Goal: Task Accomplishment & Management: Manage account settings

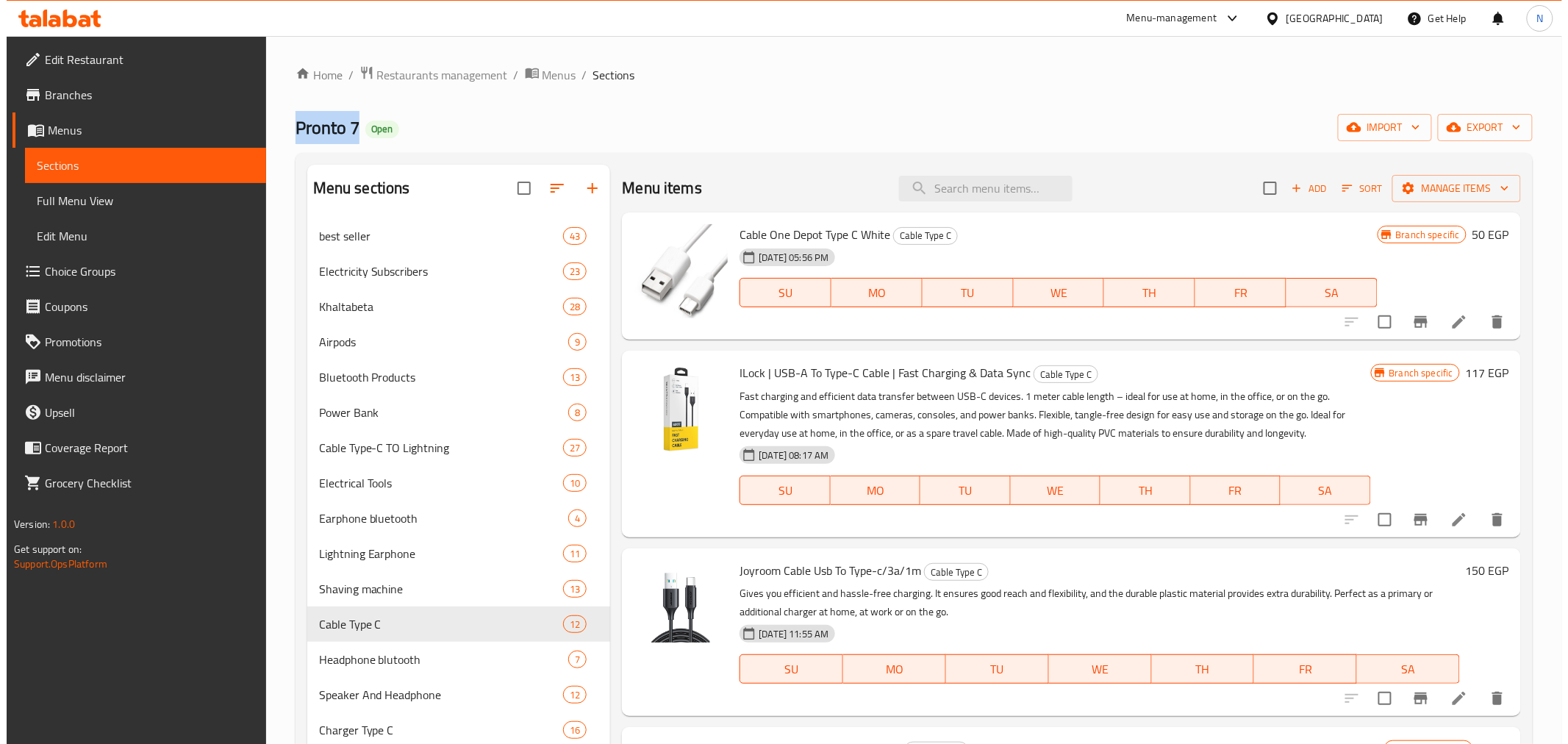
scroll to position [486, 0]
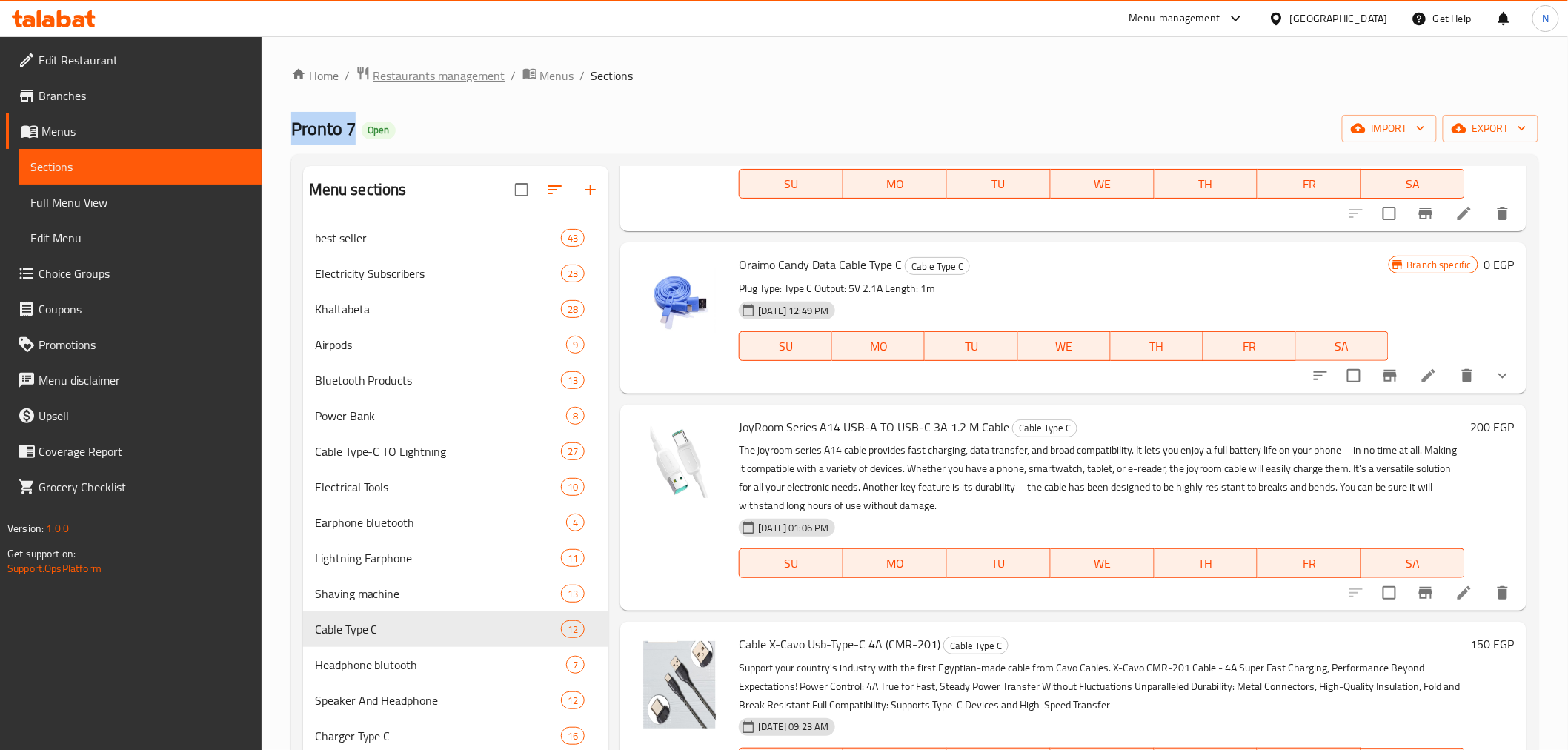
click at [420, 82] on span "Restaurants management" at bounding box center [440, 75] width 132 height 18
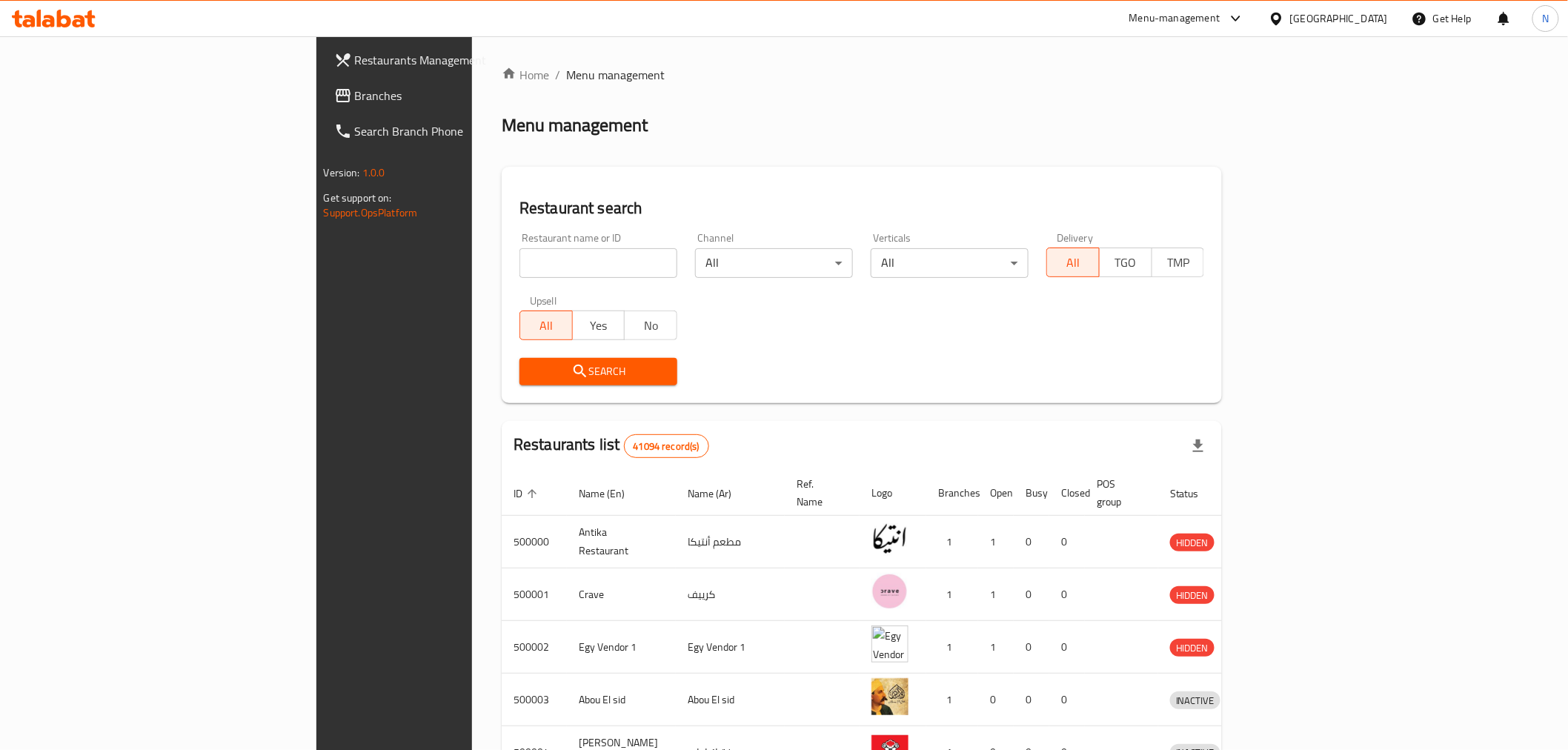
click at [543, 255] on input "search" at bounding box center [598, 263] width 158 height 30
paste input "682104"
type input "682104"
click button "Search" at bounding box center [598, 372] width 158 height 28
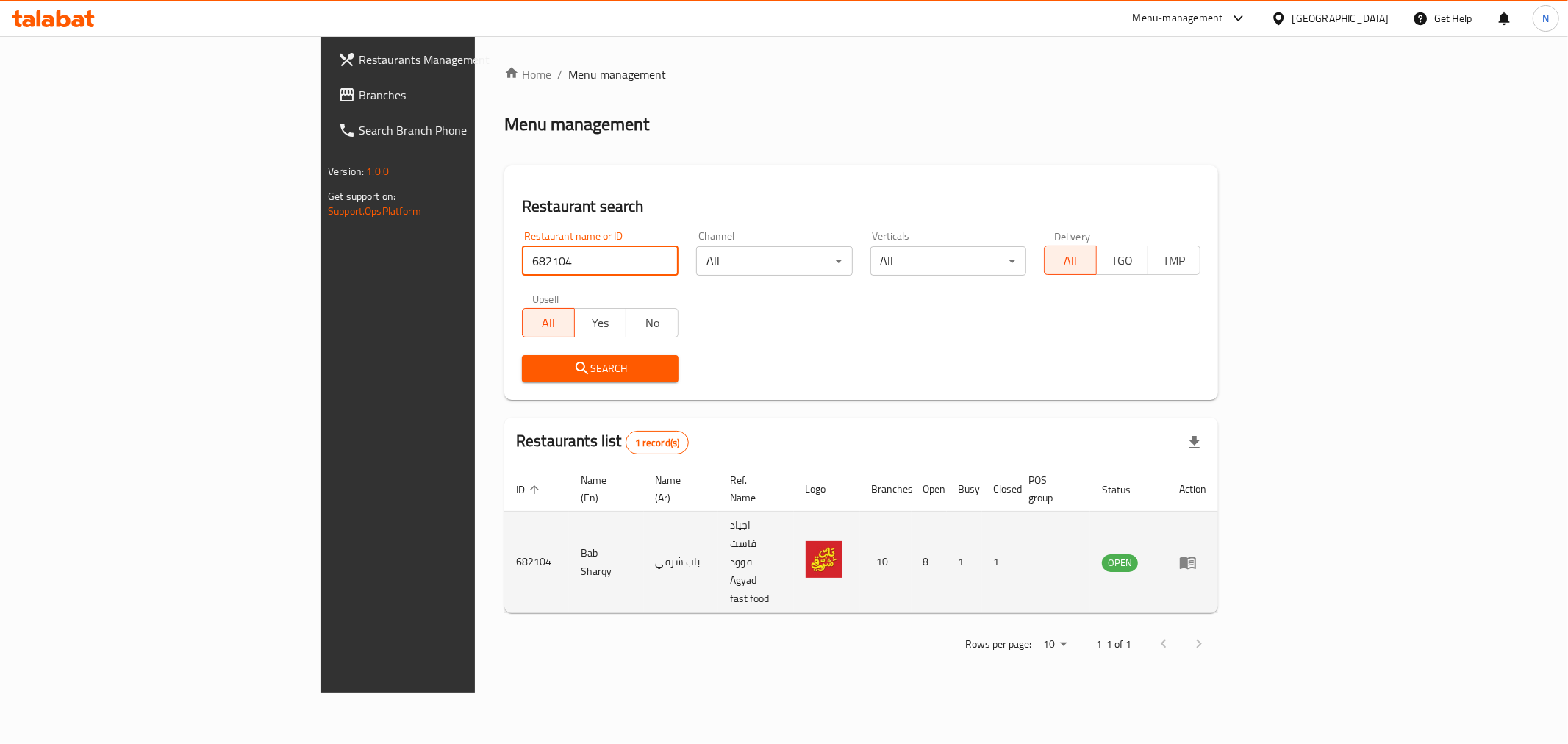
click at [1194, 560] on icon "enhanced table" at bounding box center [1191, 563] width 5 height 6
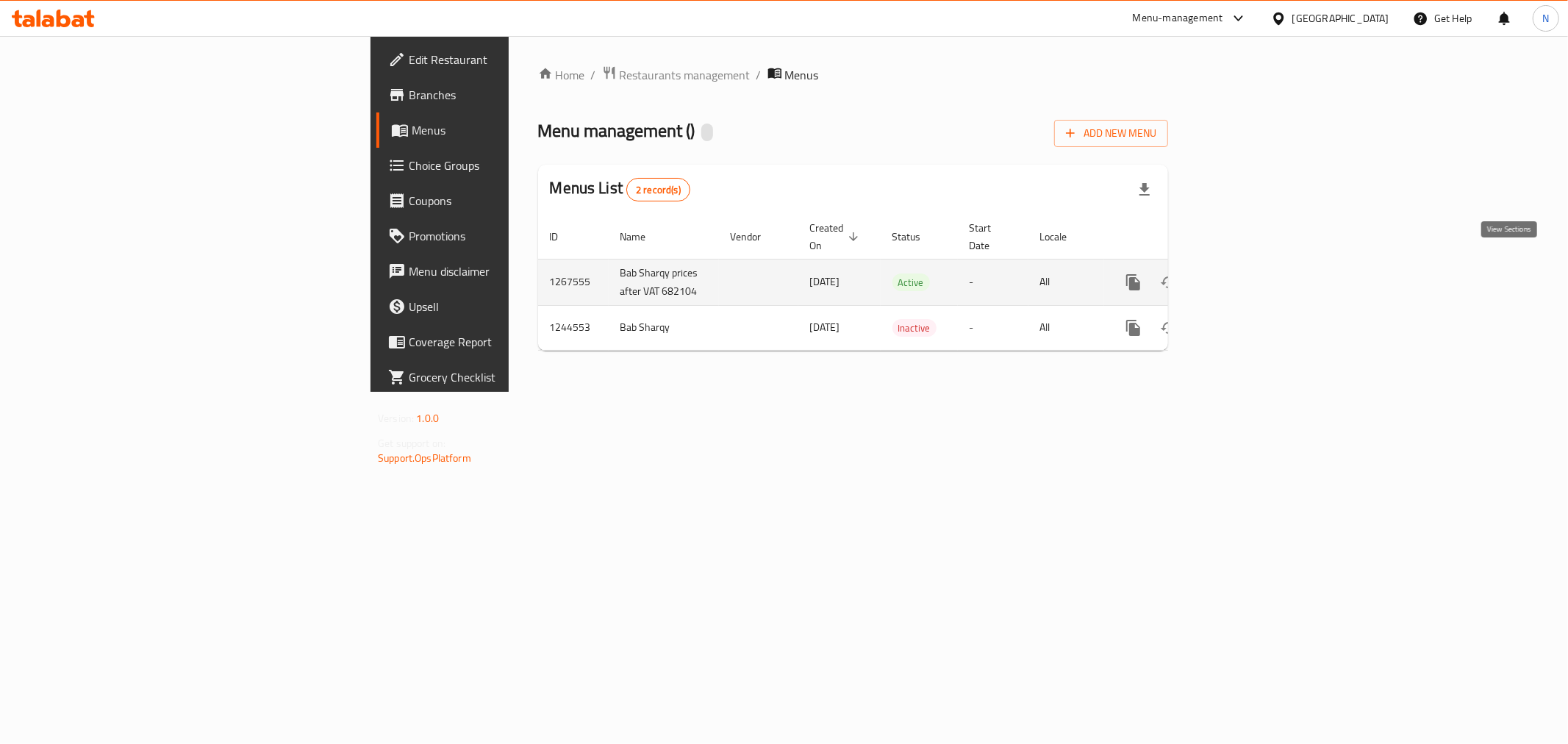
click at [1248, 274] on icon "enhanced table" at bounding box center [1239, 282] width 18 height 18
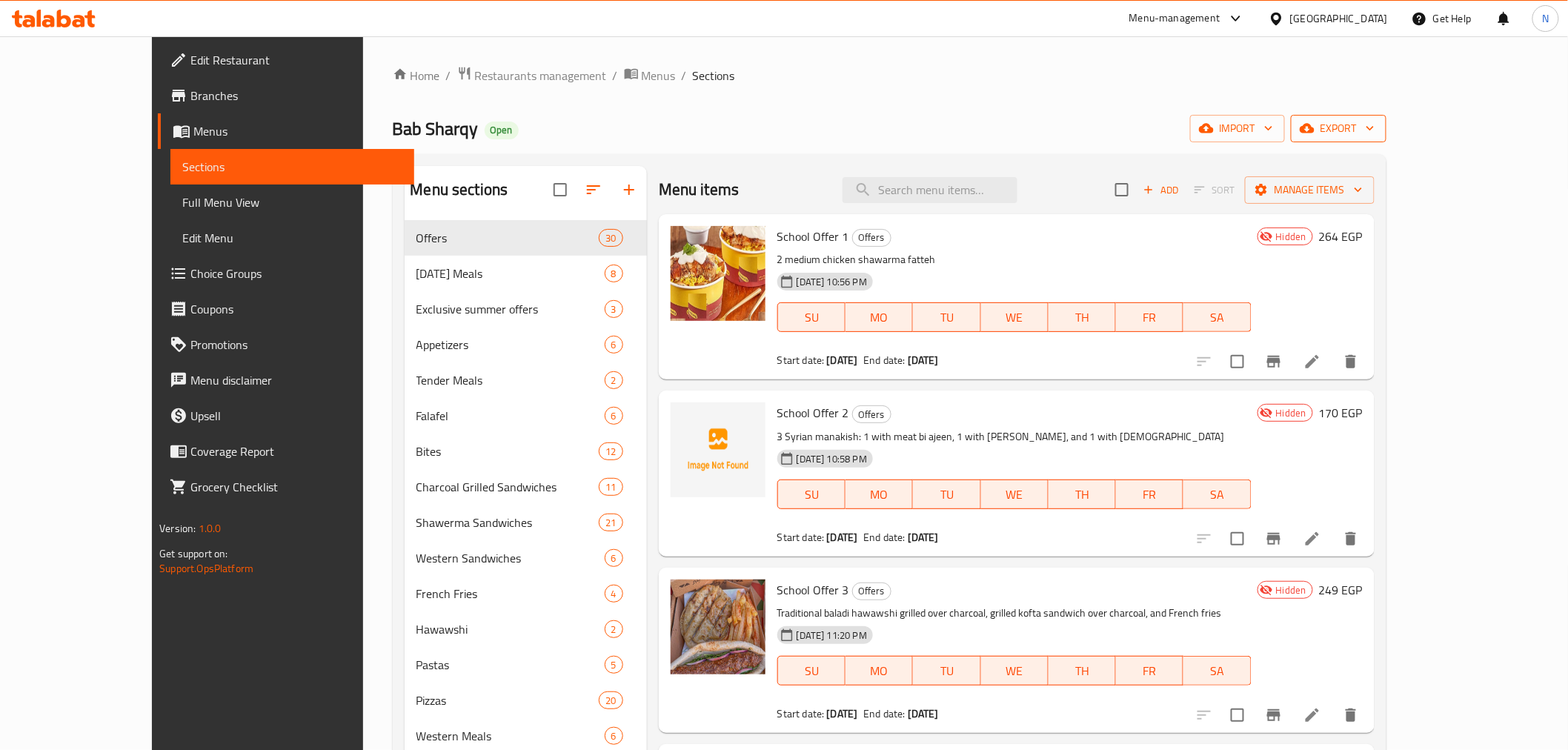
click at [1374, 134] on span "export" at bounding box center [1339, 128] width 72 height 18
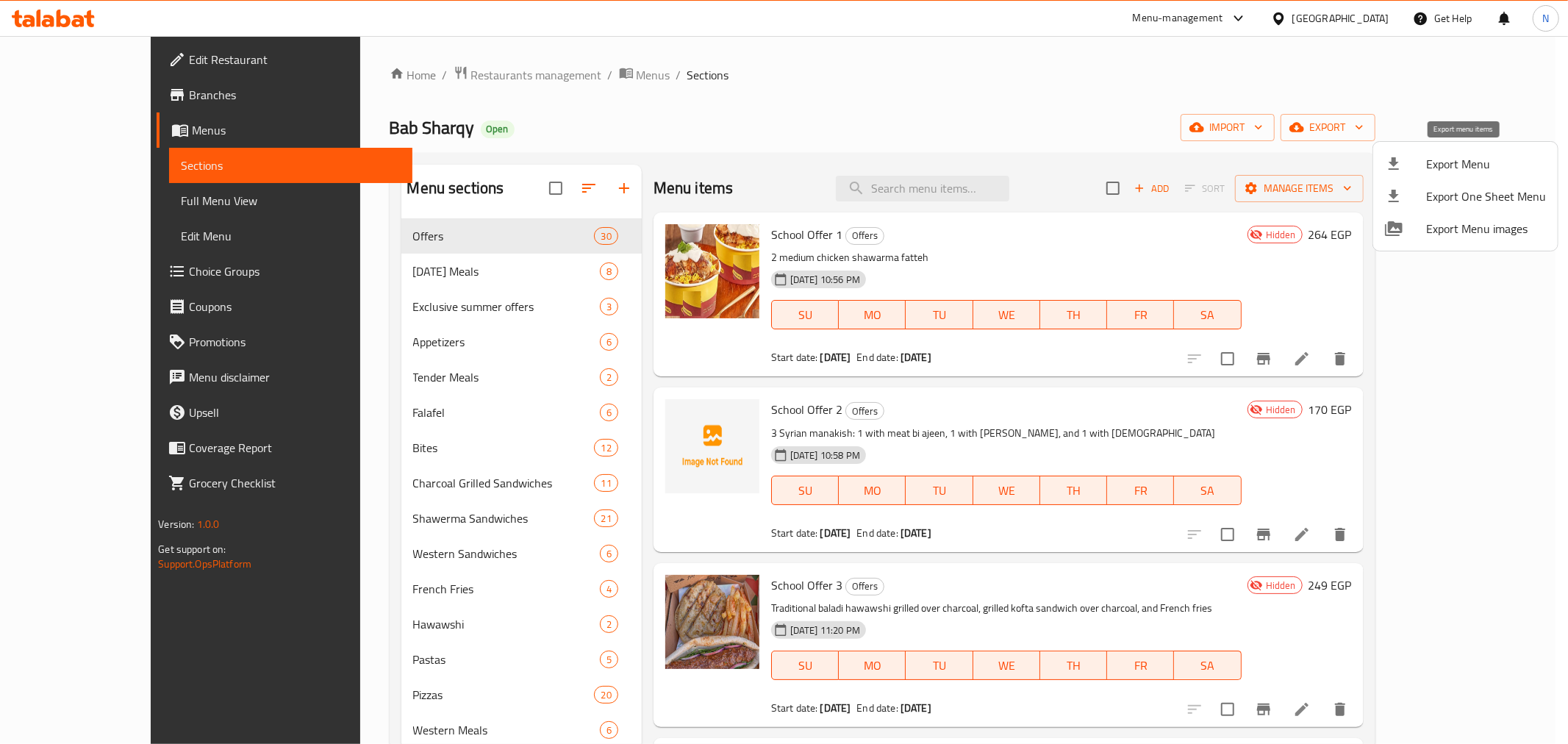
click at [1481, 169] on span "Export Menu" at bounding box center [1485, 163] width 120 height 18
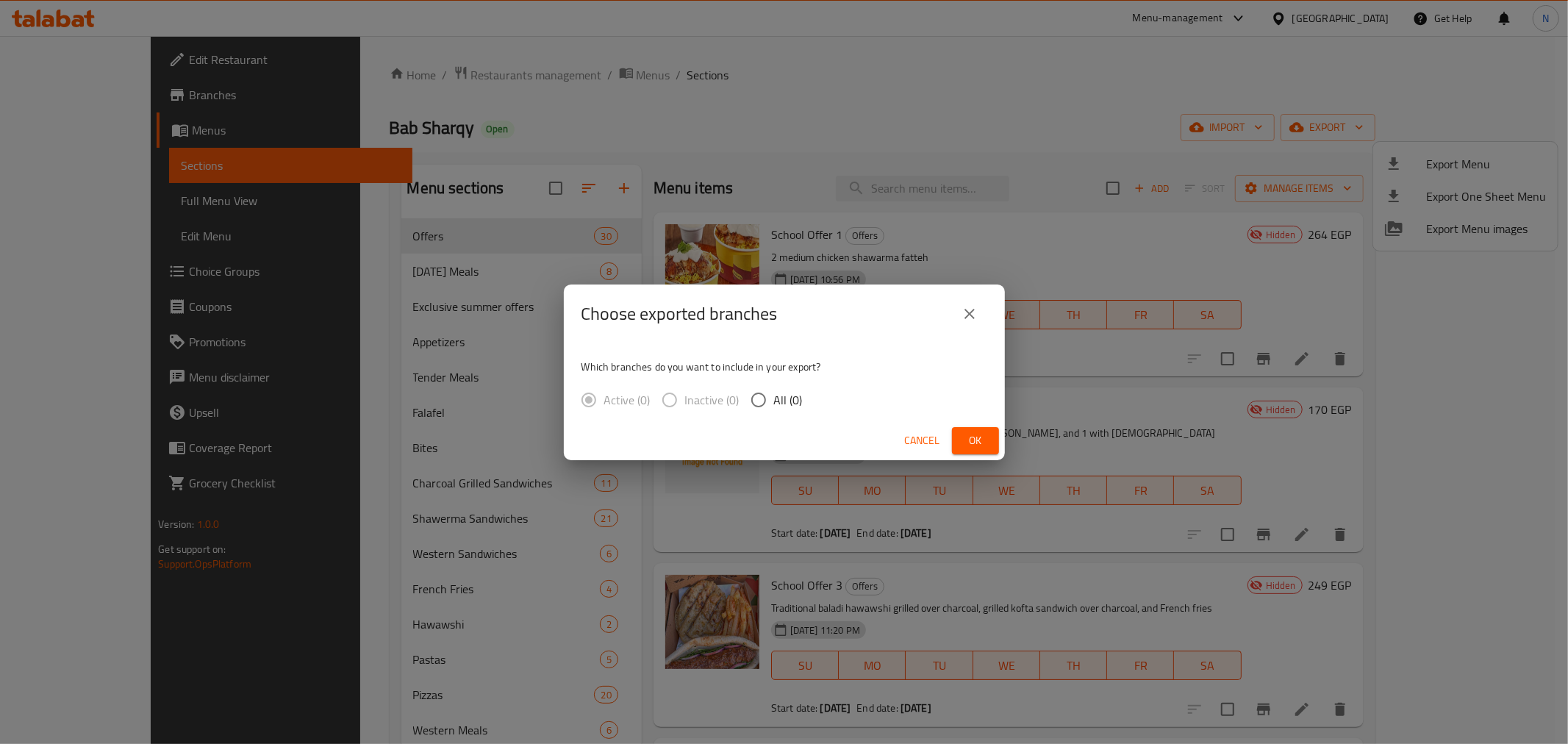
click at [784, 399] on span "All (0)" at bounding box center [788, 399] width 29 height 18
click at [774, 399] on input "All (0)" at bounding box center [758, 399] width 30 height 30
radio input "true"
click at [971, 435] on span "Ok" at bounding box center [975, 441] width 24 height 18
click at [971, 306] on icon "close" at bounding box center [969, 313] width 18 height 18
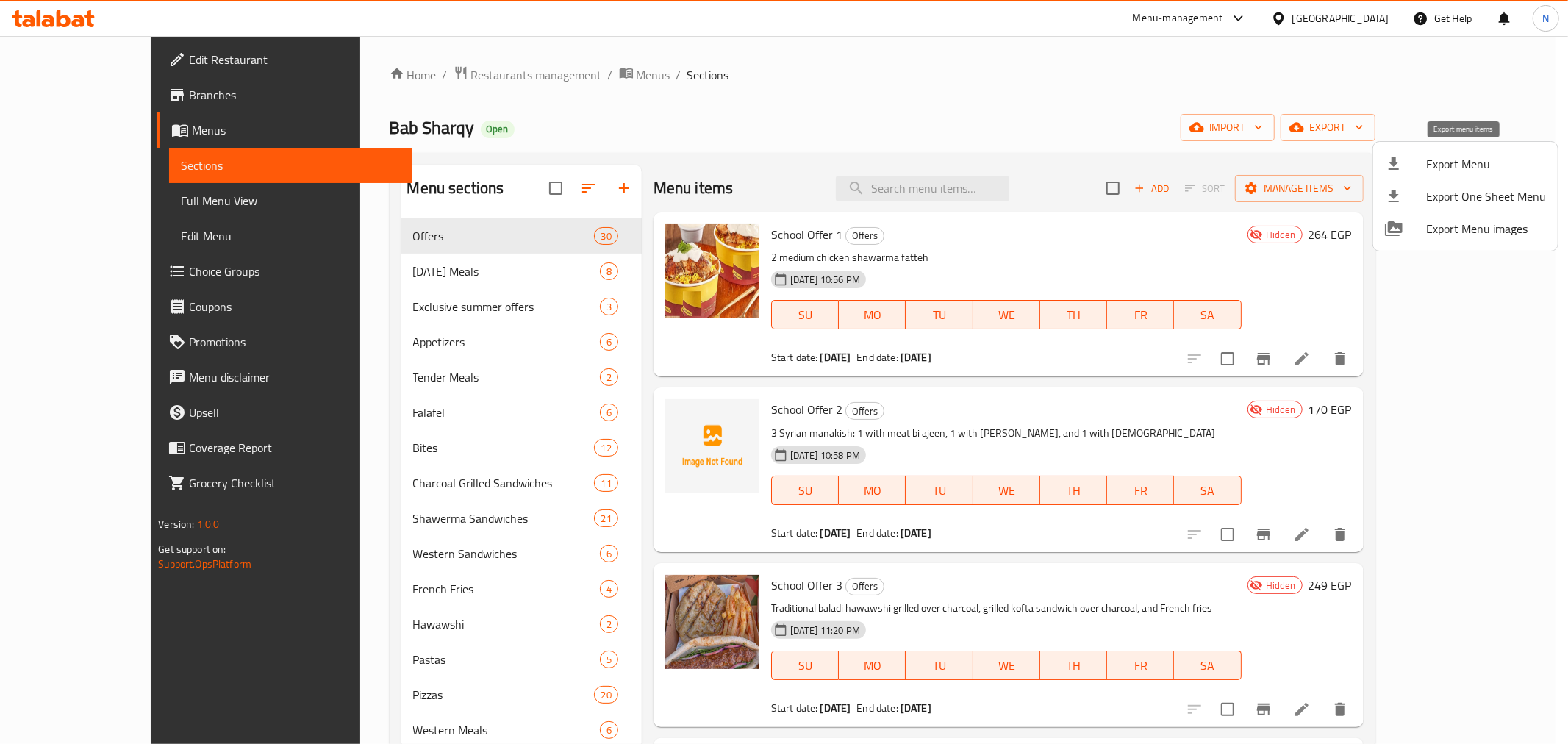
click at [1430, 168] on span "Export Menu" at bounding box center [1485, 163] width 120 height 18
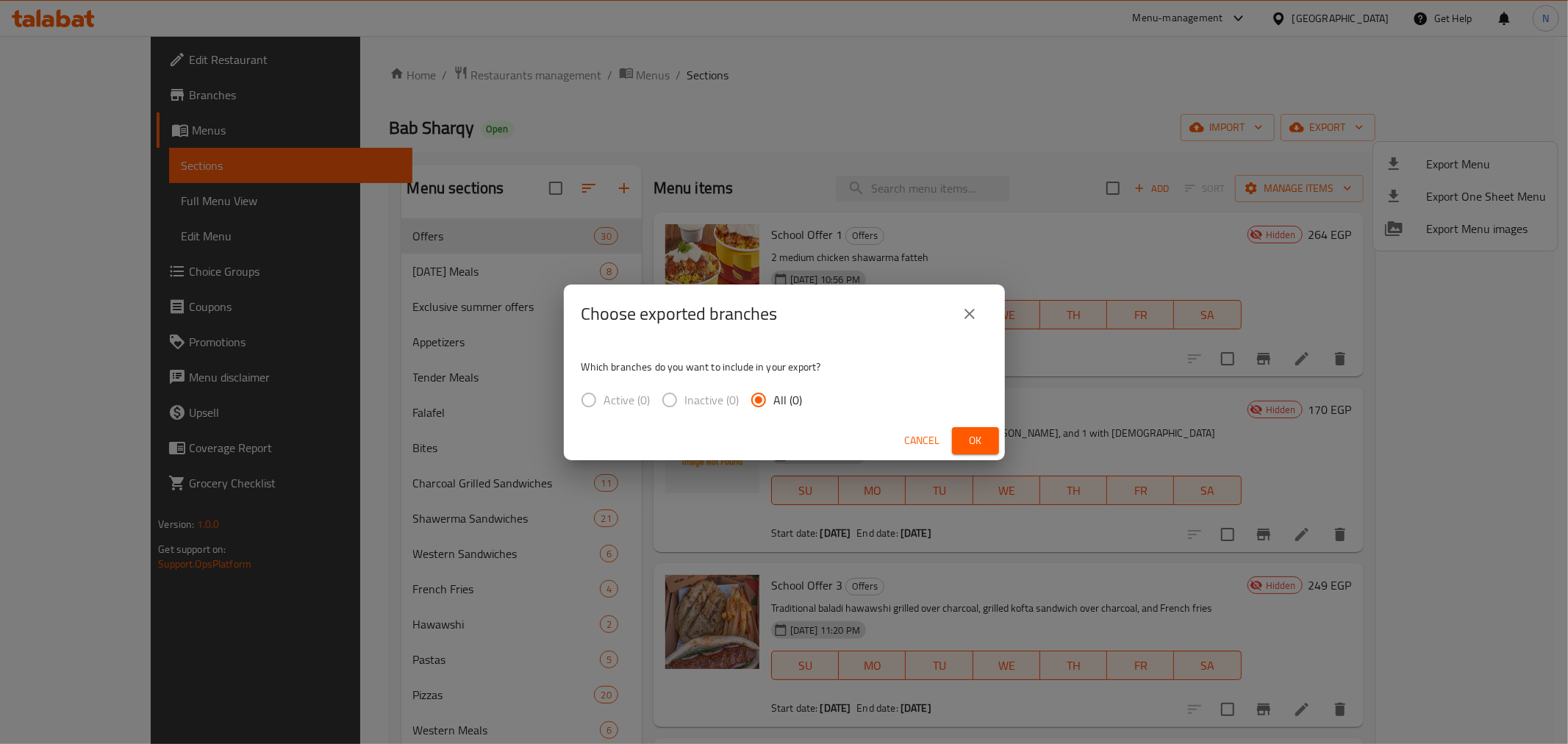
click at [975, 444] on span "Ok" at bounding box center [975, 441] width 24 height 18
click at [972, 309] on icon "close" at bounding box center [969, 313] width 18 height 18
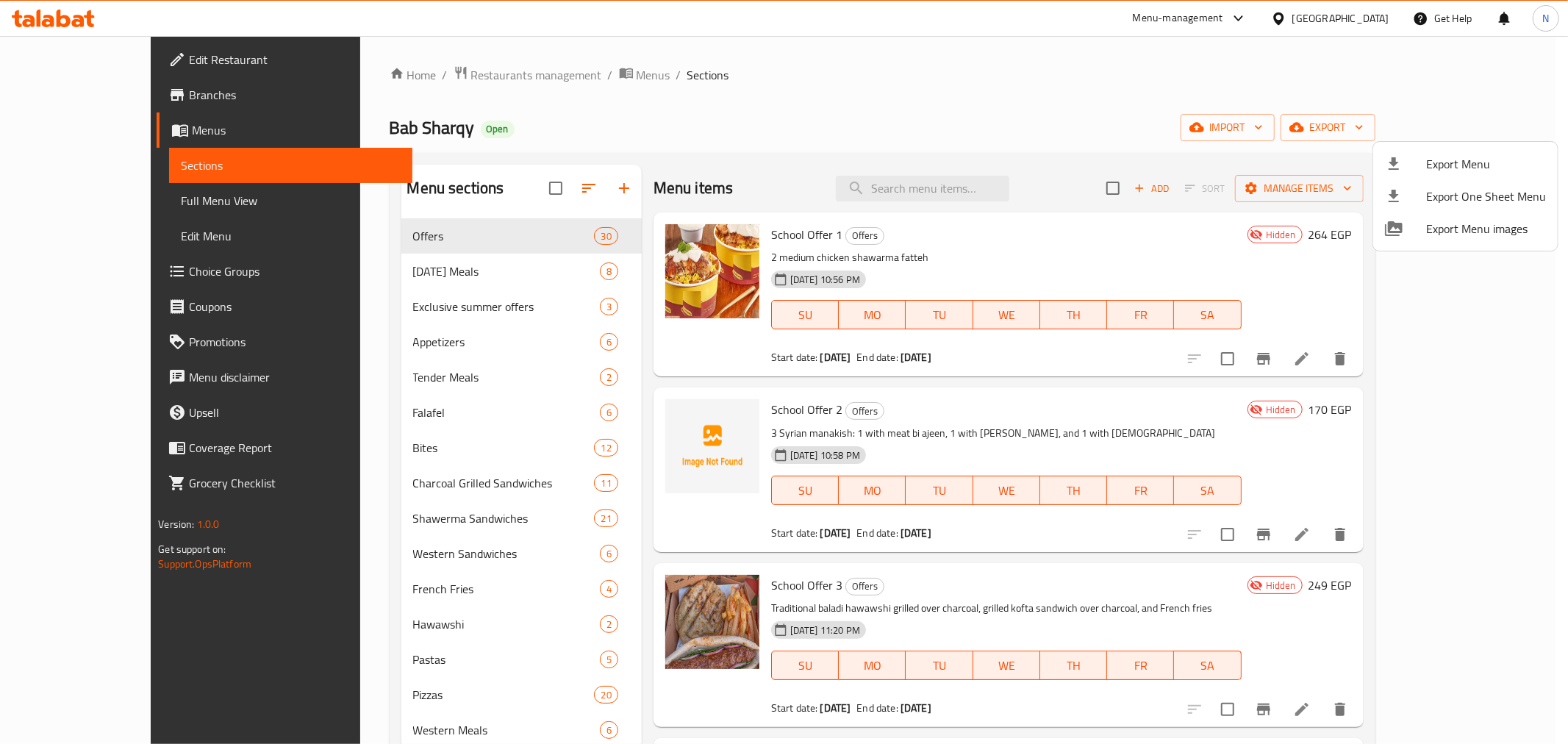
click at [1148, 133] on div at bounding box center [784, 372] width 1568 height 744
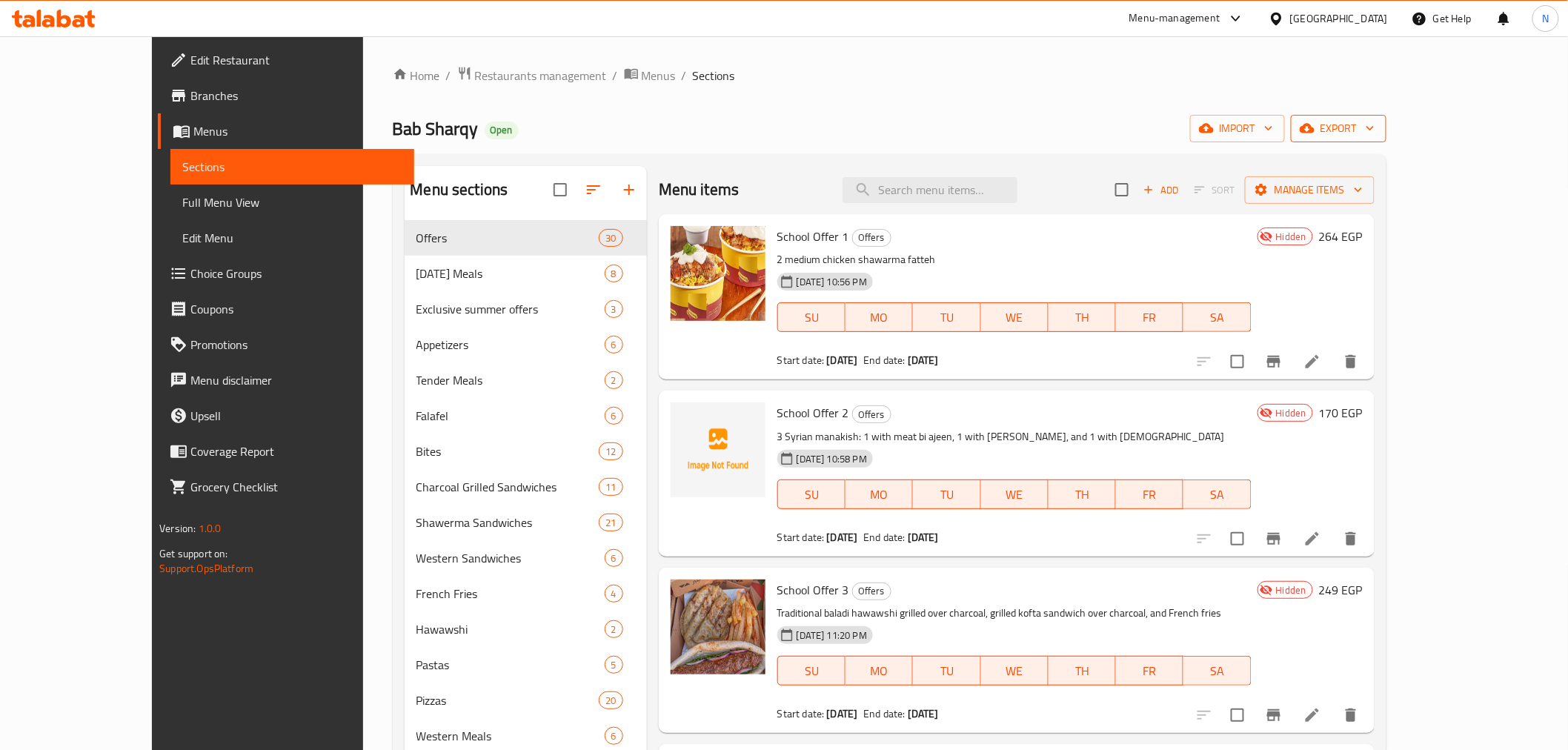
click at [1387, 139] on button "export" at bounding box center [1339, 128] width 95 height 28
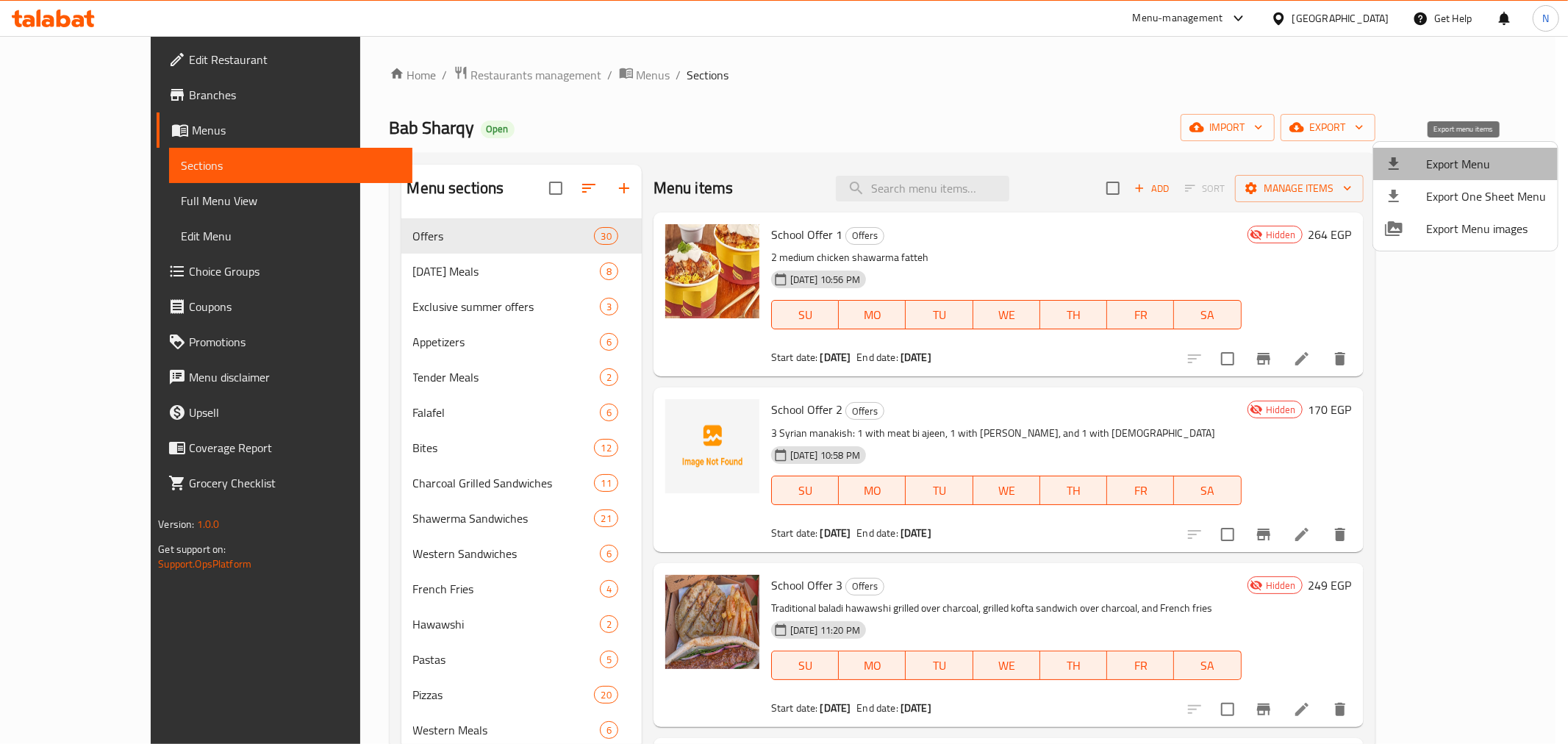
click at [1467, 162] on span "Export Menu" at bounding box center [1485, 163] width 120 height 18
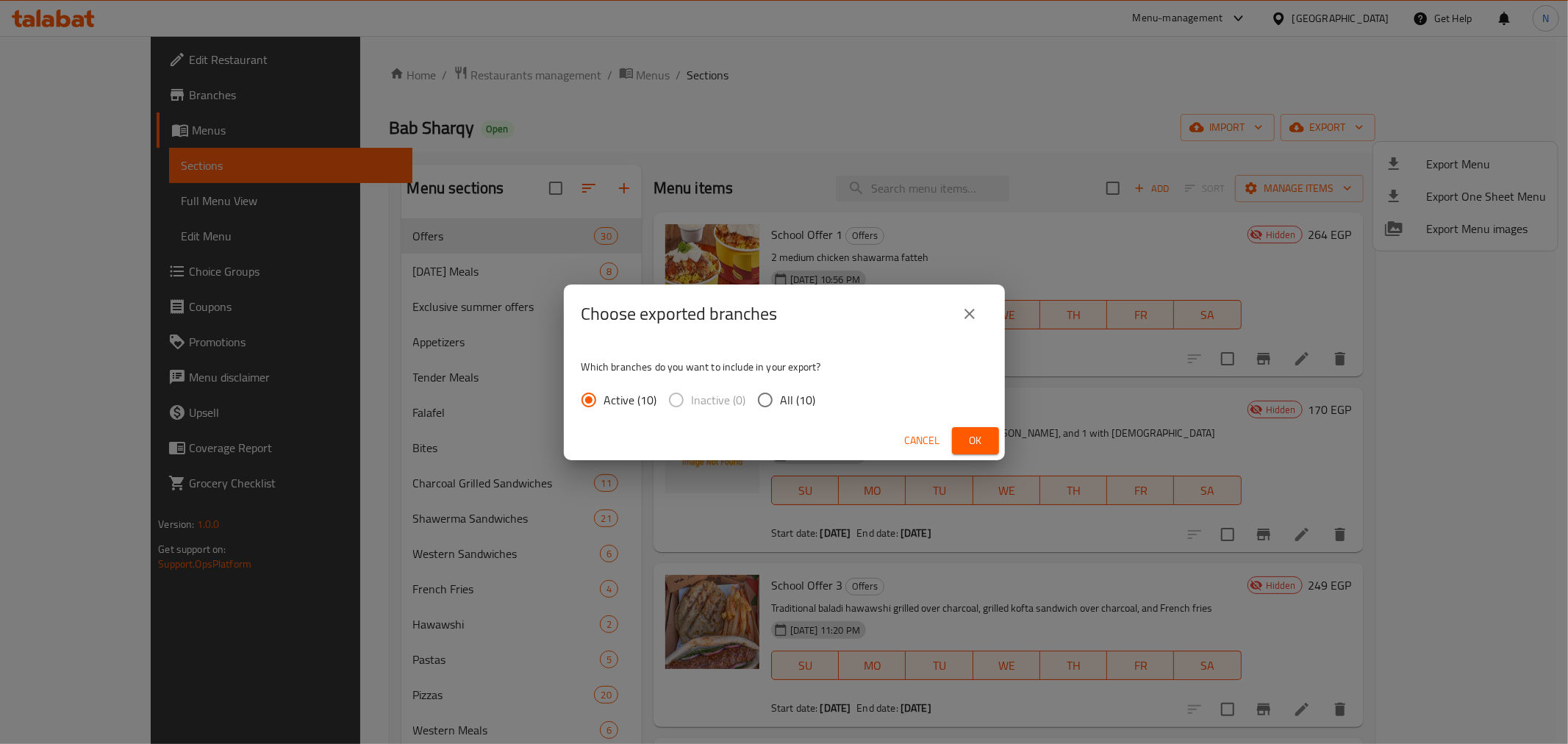
click at [761, 400] on input "All (10)" at bounding box center [765, 399] width 30 height 30
radio input "true"
click at [948, 436] on div "Cancel Ok" at bounding box center [784, 440] width 441 height 39
click at [973, 436] on span "Ok" at bounding box center [975, 441] width 24 height 18
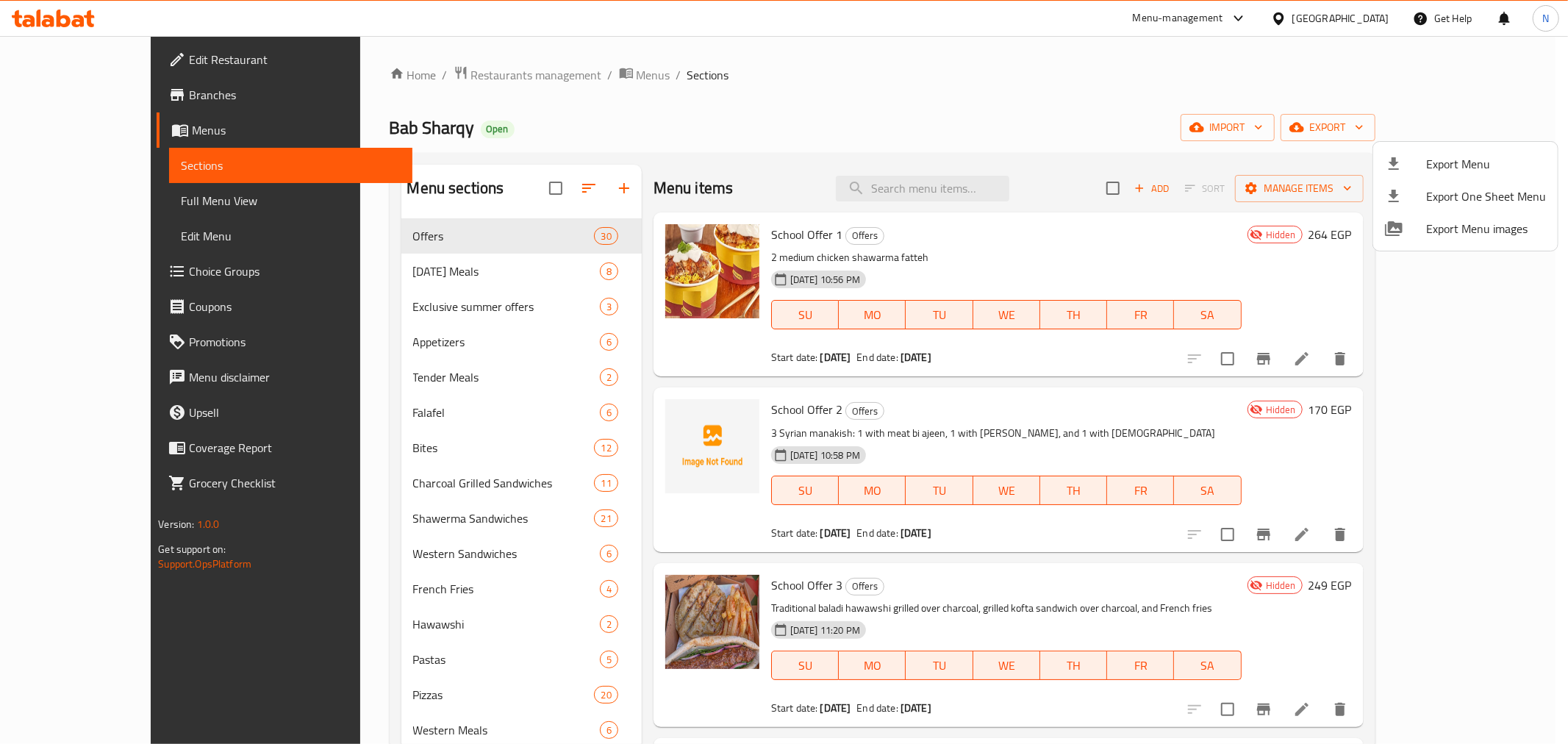
click at [1291, 245] on div at bounding box center [784, 372] width 1568 height 744
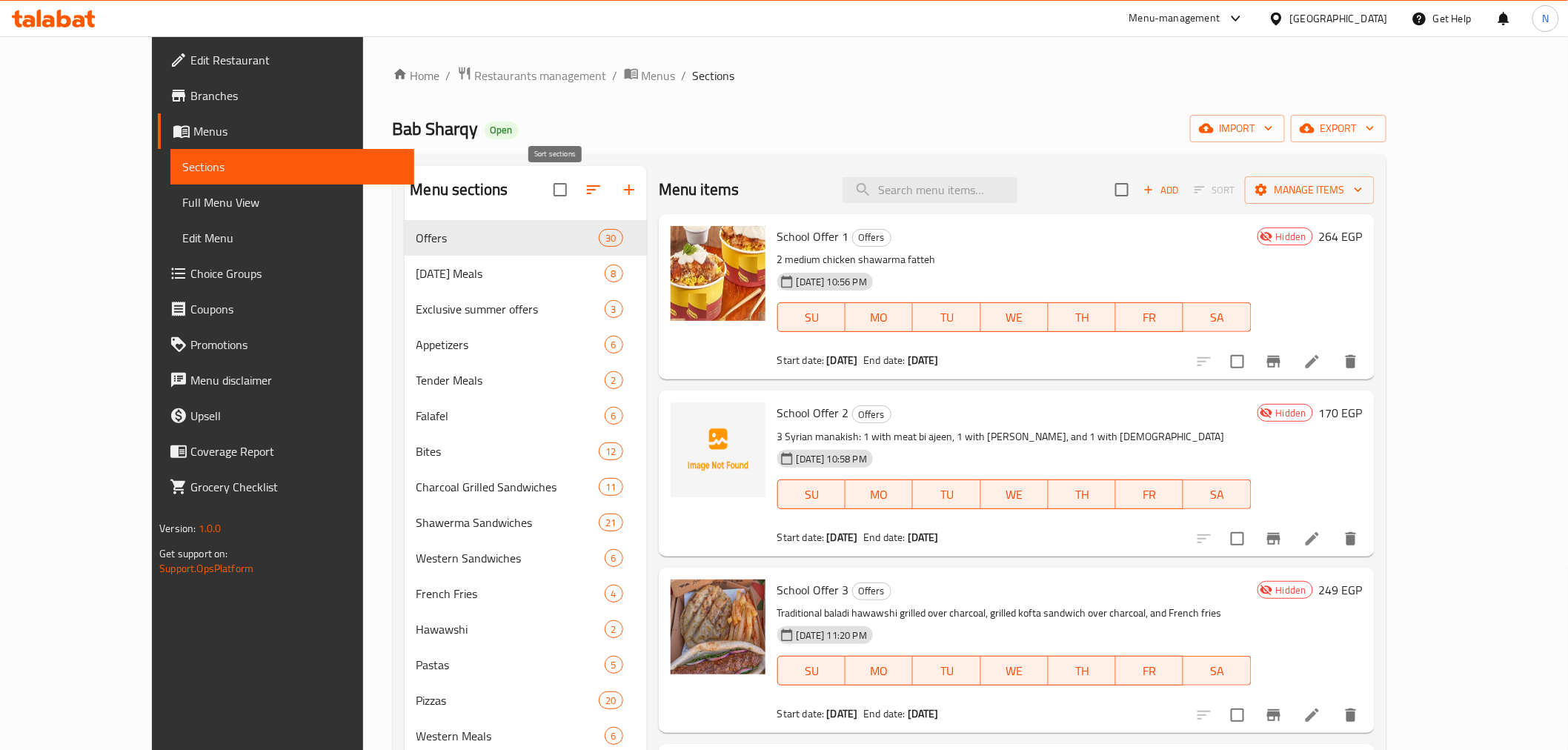
scroll to position [82, 0]
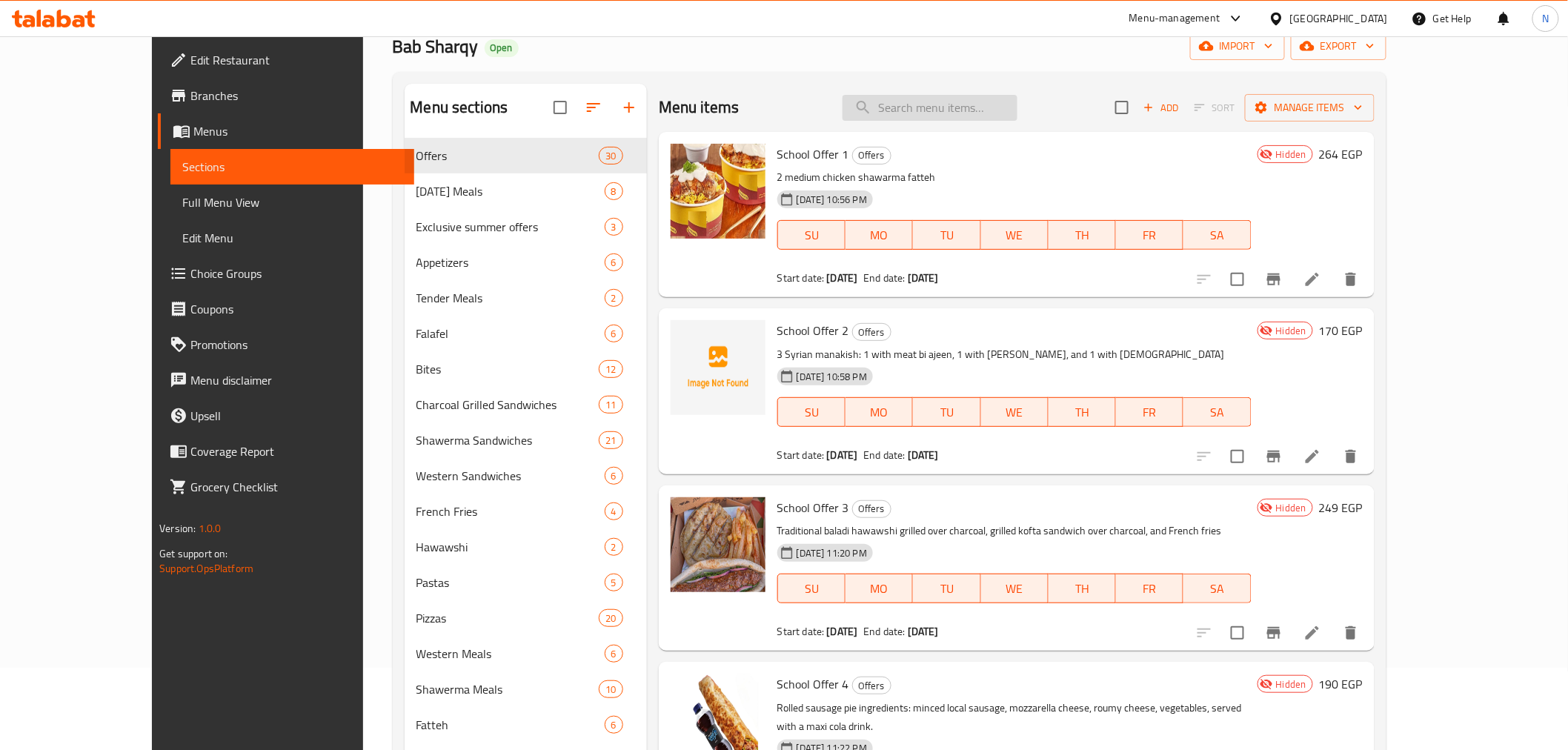
click at [1005, 109] on input "search" at bounding box center [930, 108] width 175 height 26
paste input "عرض المدارس 1"
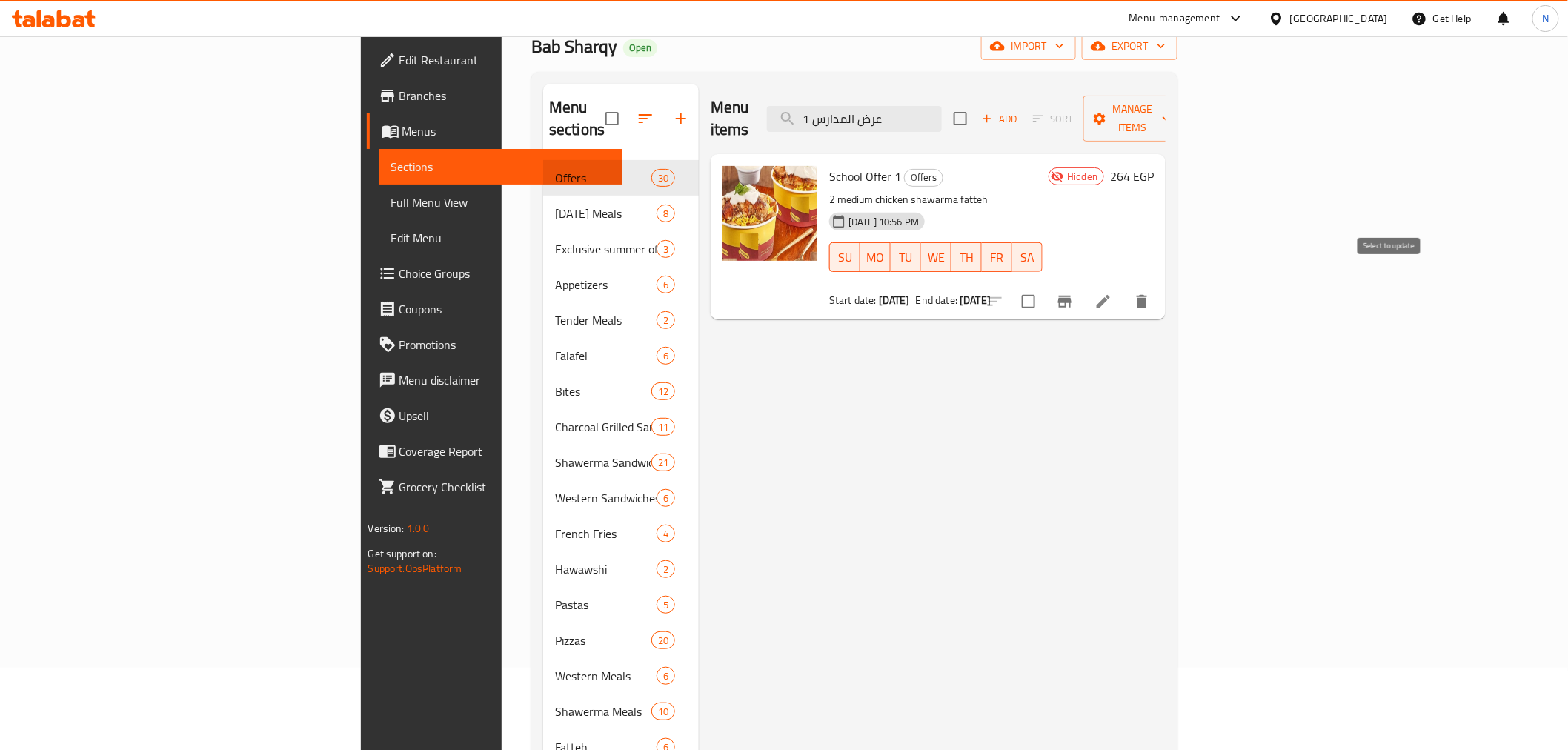
type input "عرض المدارس 1"
click at [1044, 286] on input "checkbox" at bounding box center [1028, 301] width 31 height 31
checkbox input "true"
click at [942, 107] on input "عرض المدارس 1" at bounding box center [855, 119] width 175 height 26
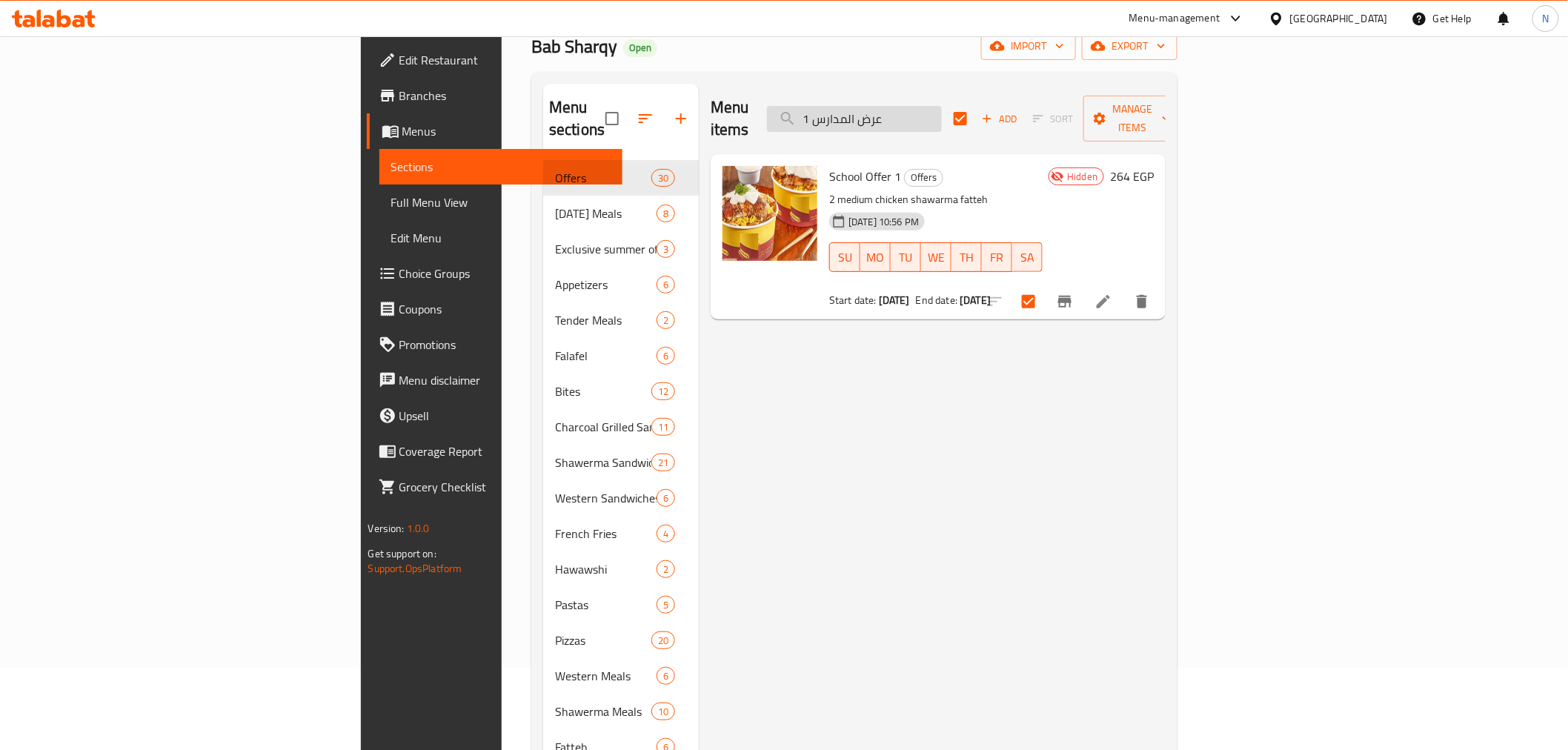
click at [942, 107] on input "عرض المدارس 1" at bounding box center [855, 119] width 175 height 26
paste input "2"
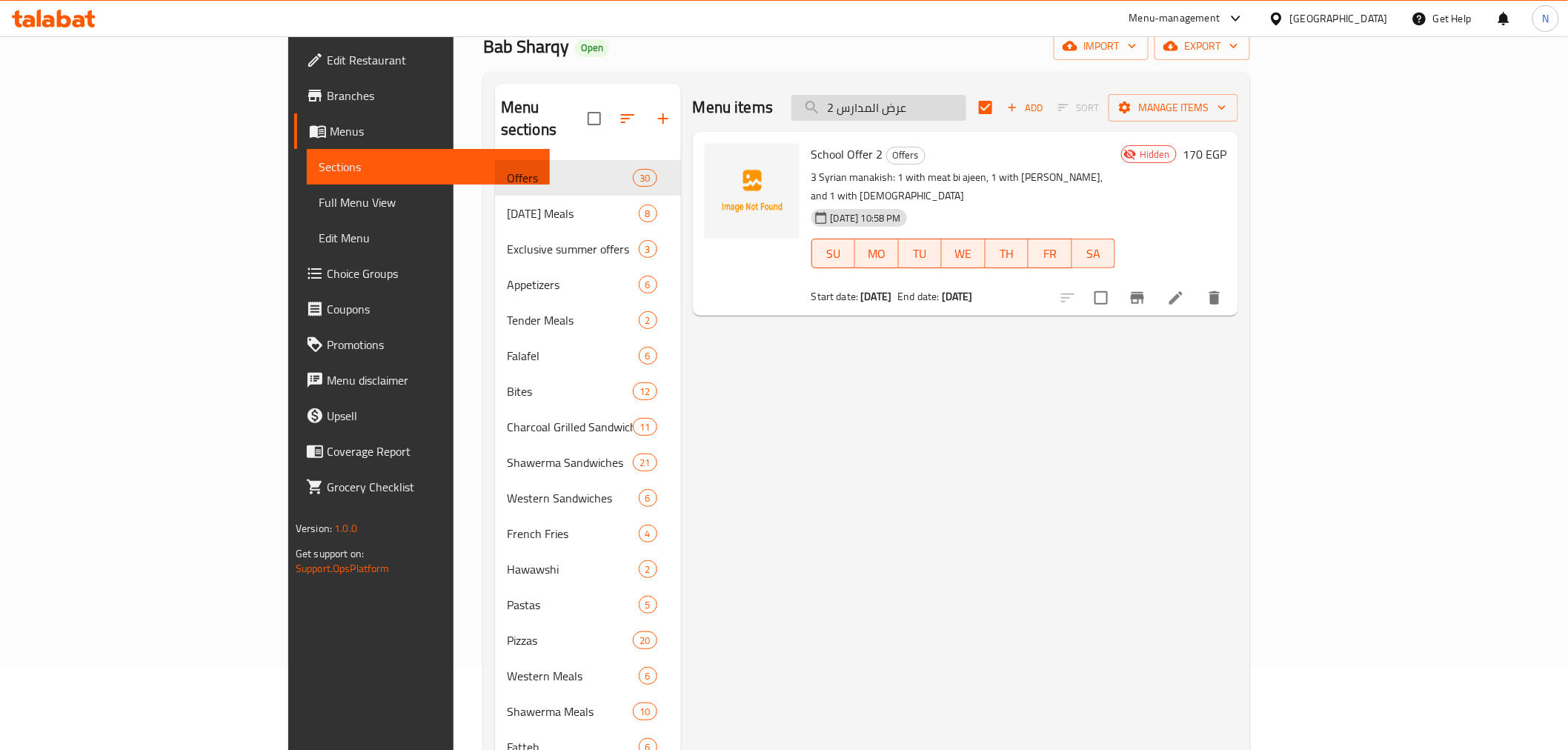
click at [966, 114] on input "عرض المدارس 2" at bounding box center [879, 108] width 175 height 26
paste input "3"
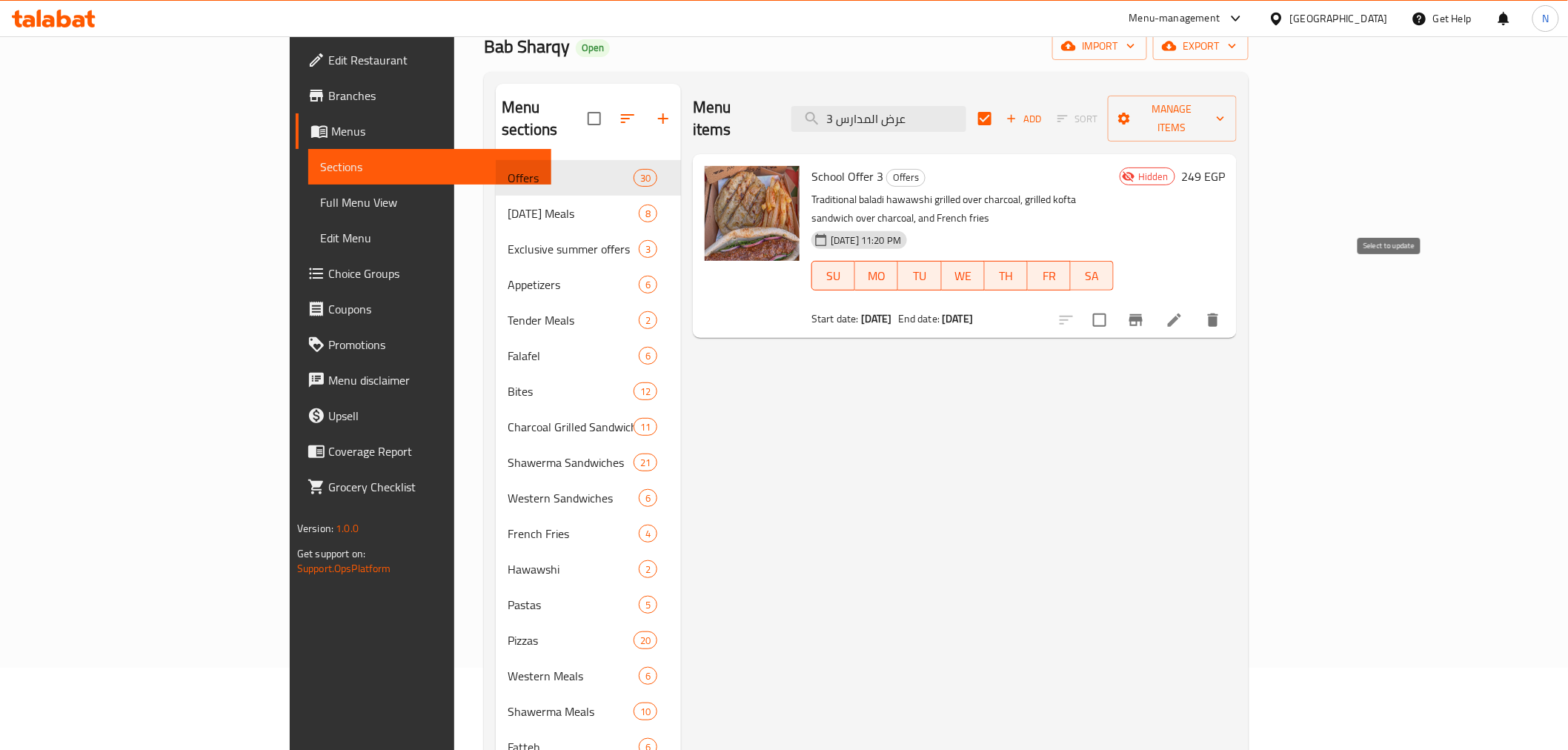
type input "عرض المدارس 3"
click at [1115, 304] on input "checkbox" at bounding box center [1100, 320] width 31 height 31
checkbox input "true"
checkbox input "false"
click at [1091, 101] on div "Menu items عرض المدارس 3 Add Sort Manage items" at bounding box center [965, 119] width 544 height 71
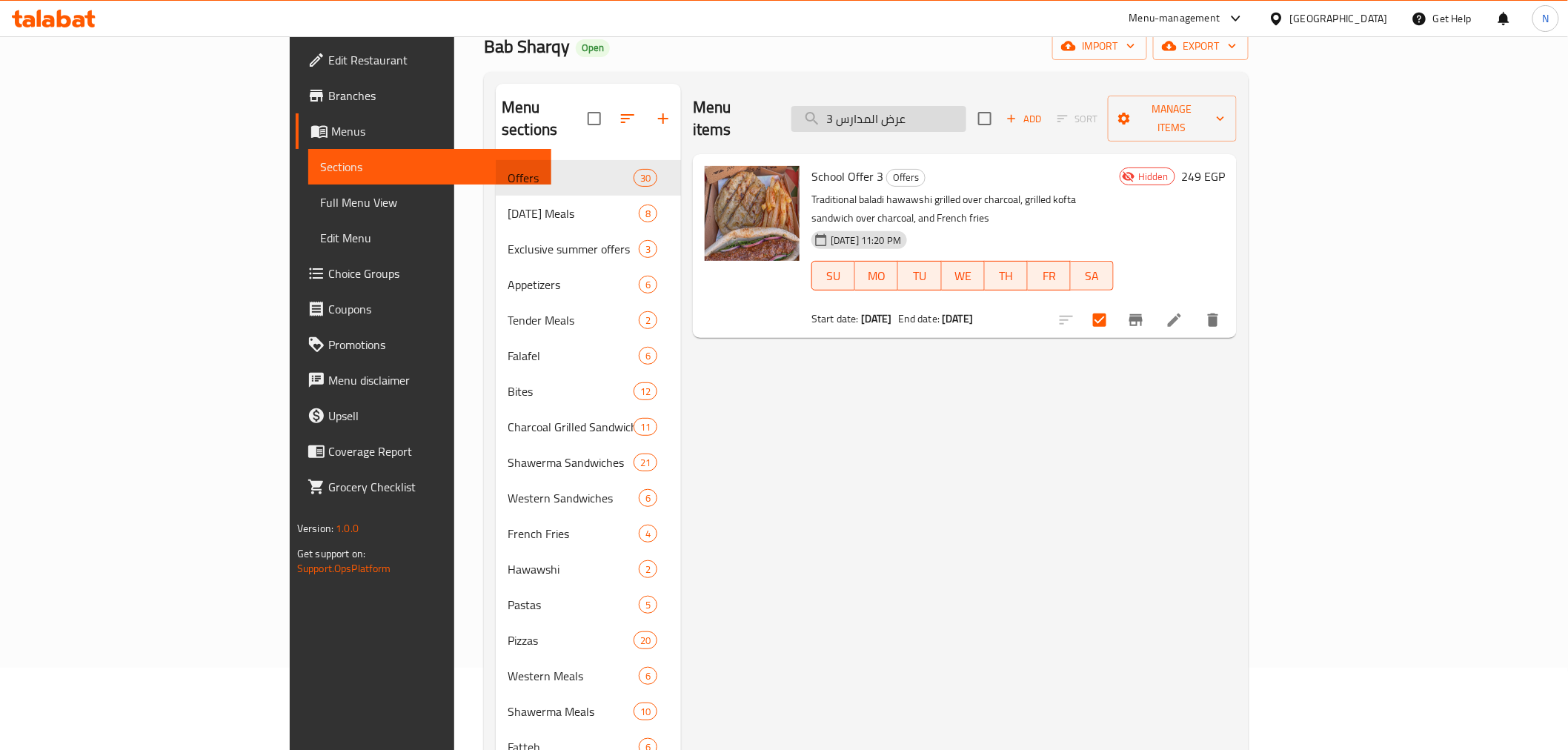
click at [966, 111] on input "عرض المدارس 3" at bounding box center [879, 119] width 175 height 26
paste input "4"
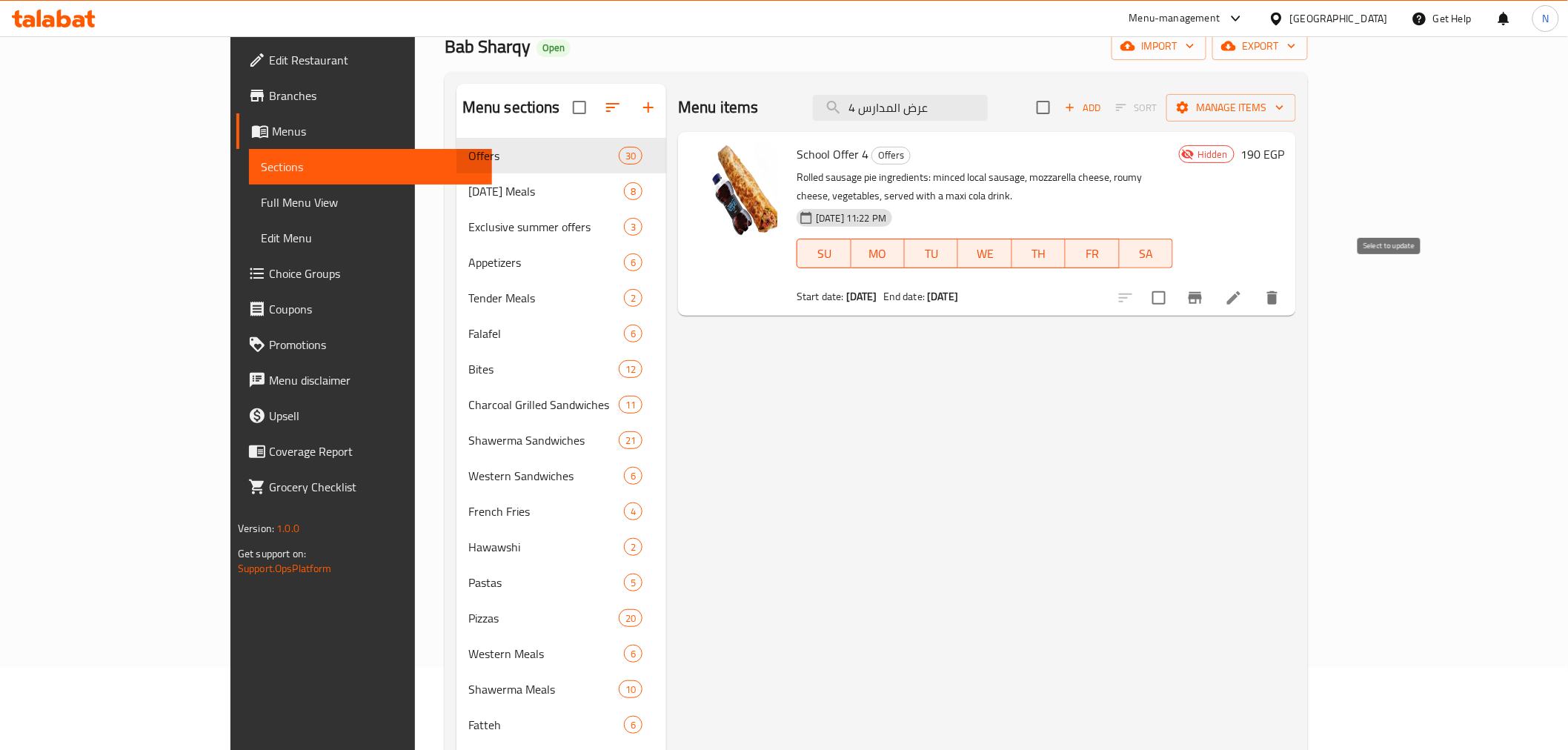
type input "عرض المدارس 4"
click at [1174, 284] on input "checkbox" at bounding box center [1159, 297] width 31 height 31
checkbox input "true"
click at [975, 114] on input "عرض المدارس 4" at bounding box center [901, 108] width 175 height 26
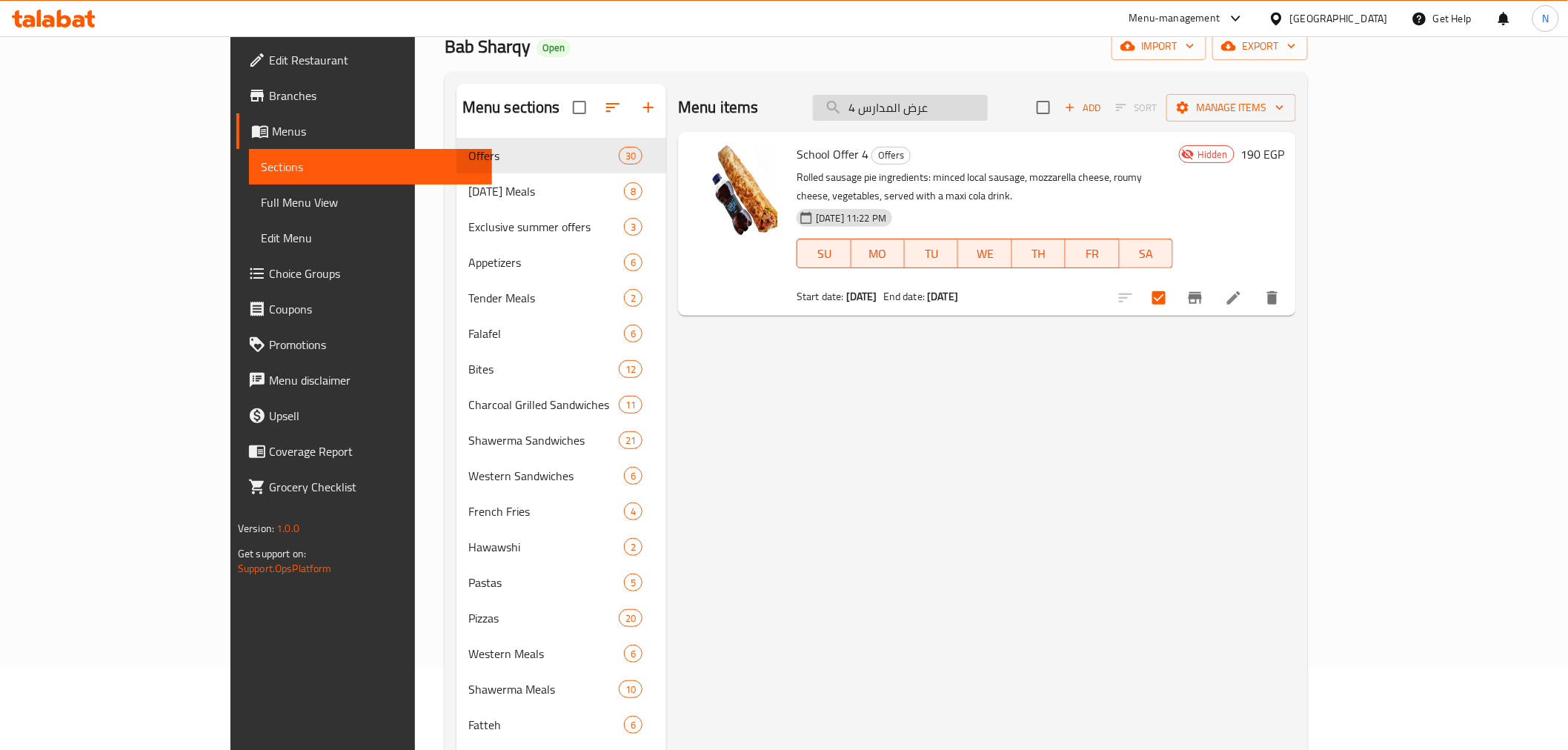
click at [975, 114] on input "عرض المدارس 4" at bounding box center [901, 108] width 175 height 26
paste input "5"
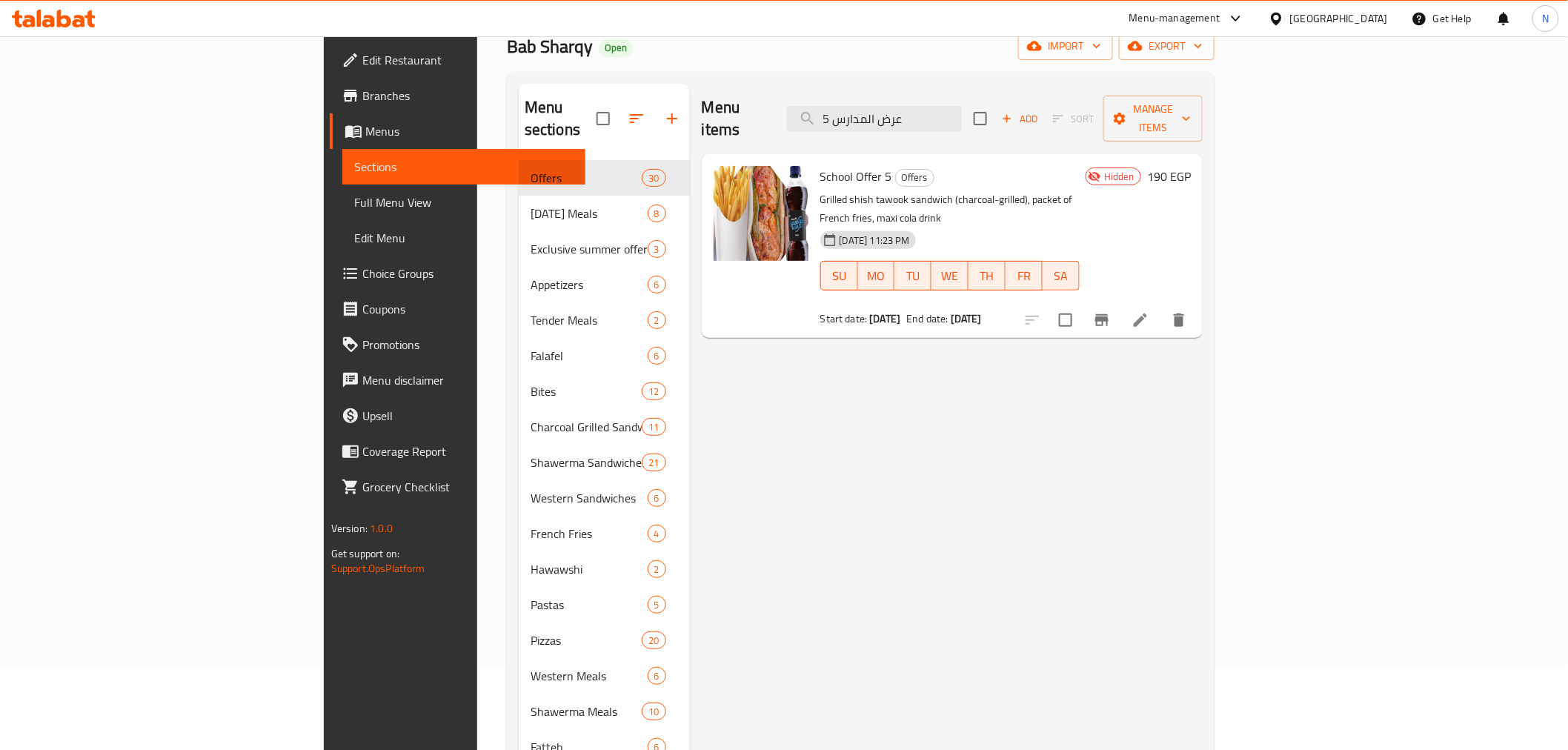
type input "عرض المدارس 5"
click at [1081, 304] on input "checkbox" at bounding box center [1065, 320] width 31 height 31
checkbox input "true"
click at [962, 114] on input "عرض المدارس 5" at bounding box center [875, 119] width 175 height 26
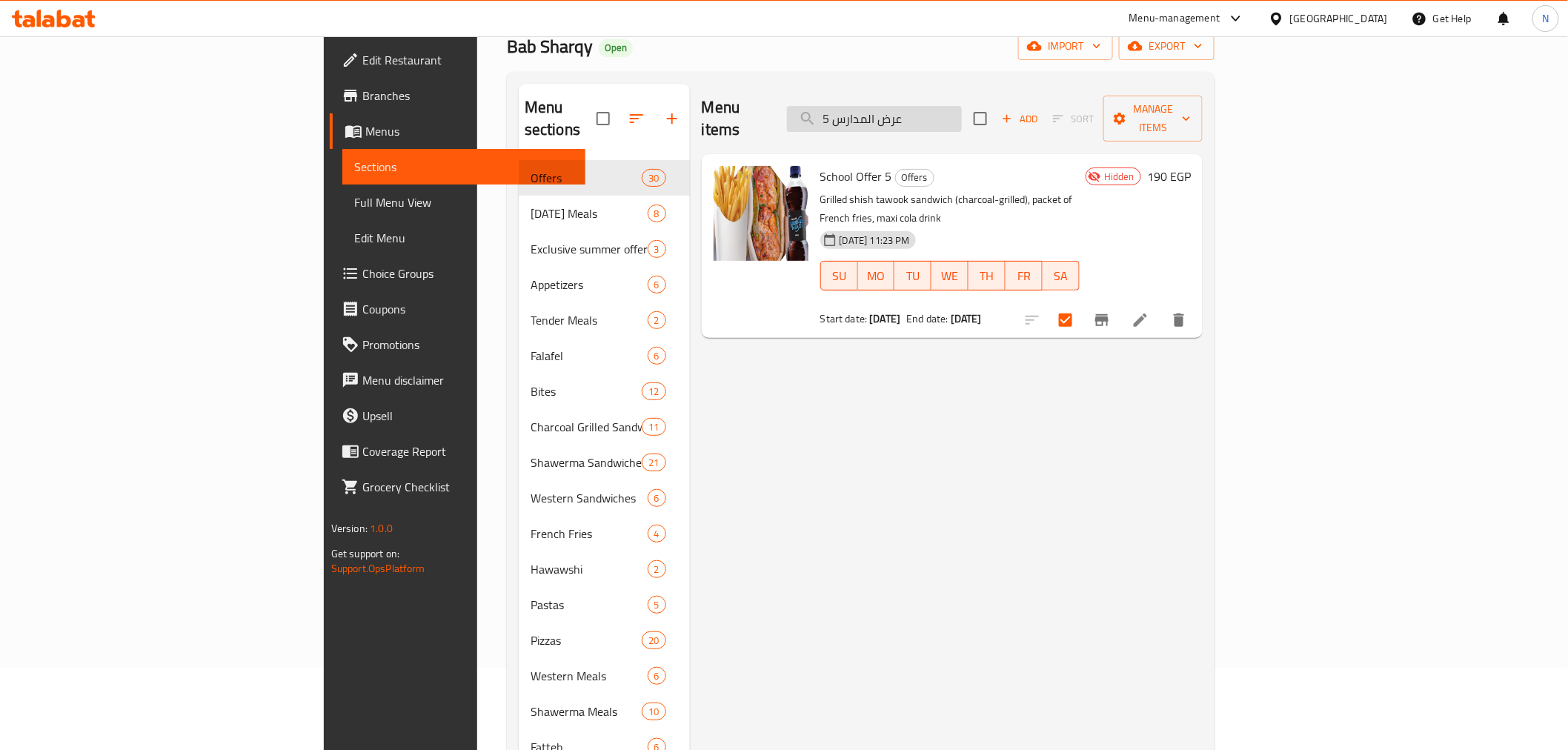
click at [962, 114] on input "عرض المدارس 5" at bounding box center [875, 119] width 175 height 26
paste input "6"
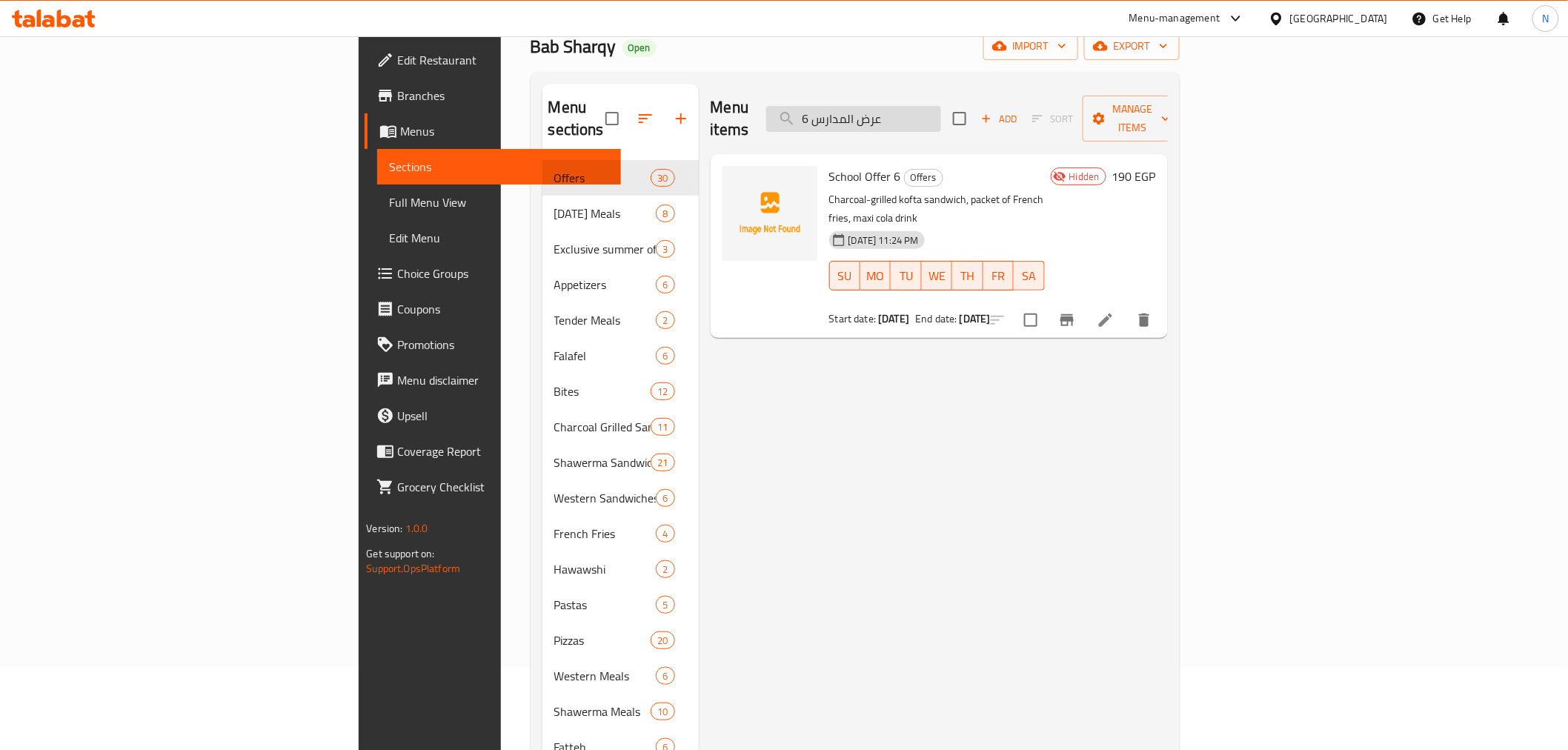
click at [941, 114] on input "عرض المدارس 6" at bounding box center [854, 119] width 175 height 26
paste input "وكس التوفير"
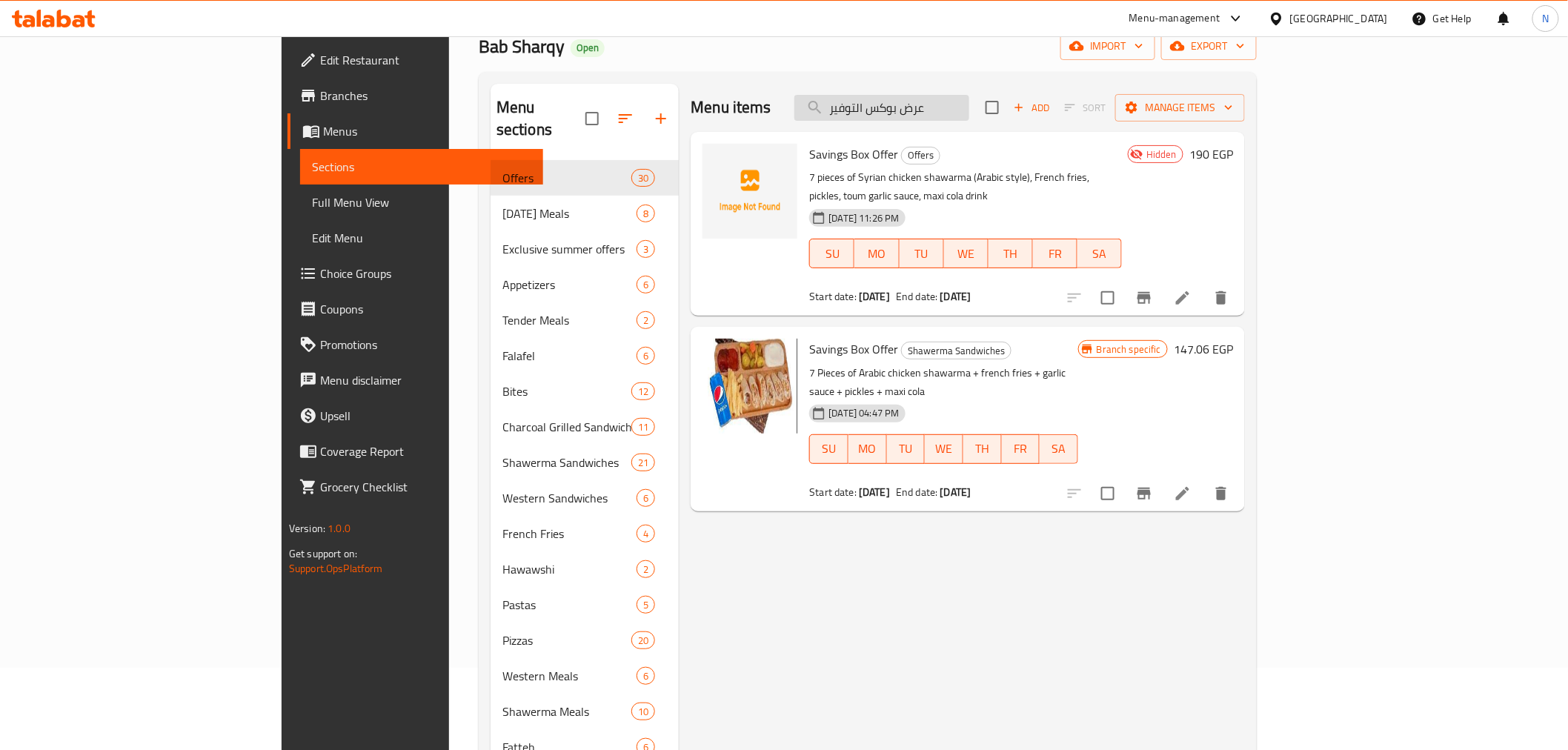
click at [969, 105] on input "عرض بوكس التوفير" at bounding box center [882, 108] width 175 height 26
paste input "وكس باب شرقى المميز"
type input "بوكس باب شرقى المميز"
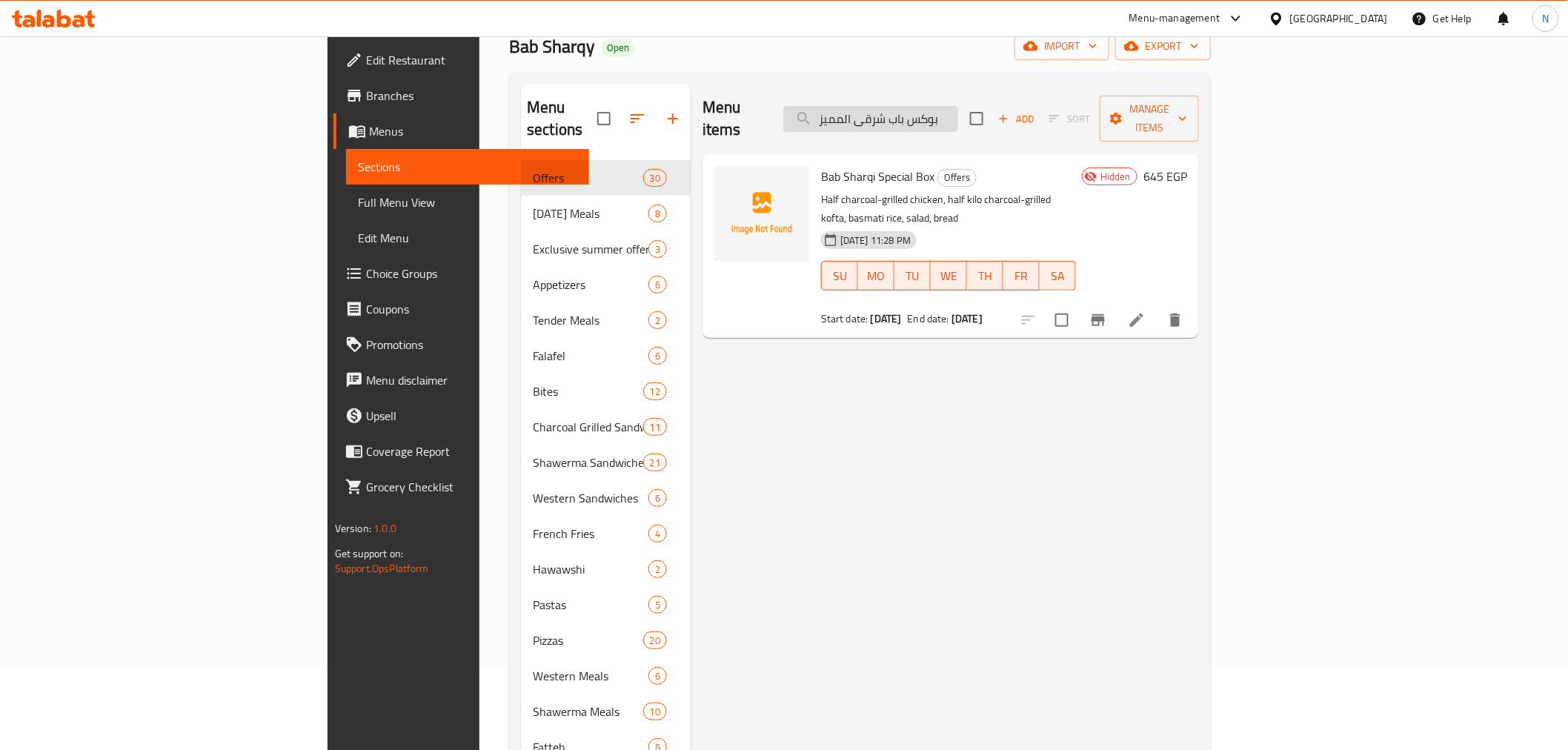
click at [958, 106] on input "بوكس باب شرقى المميز" at bounding box center [871, 119] width 175 height 26
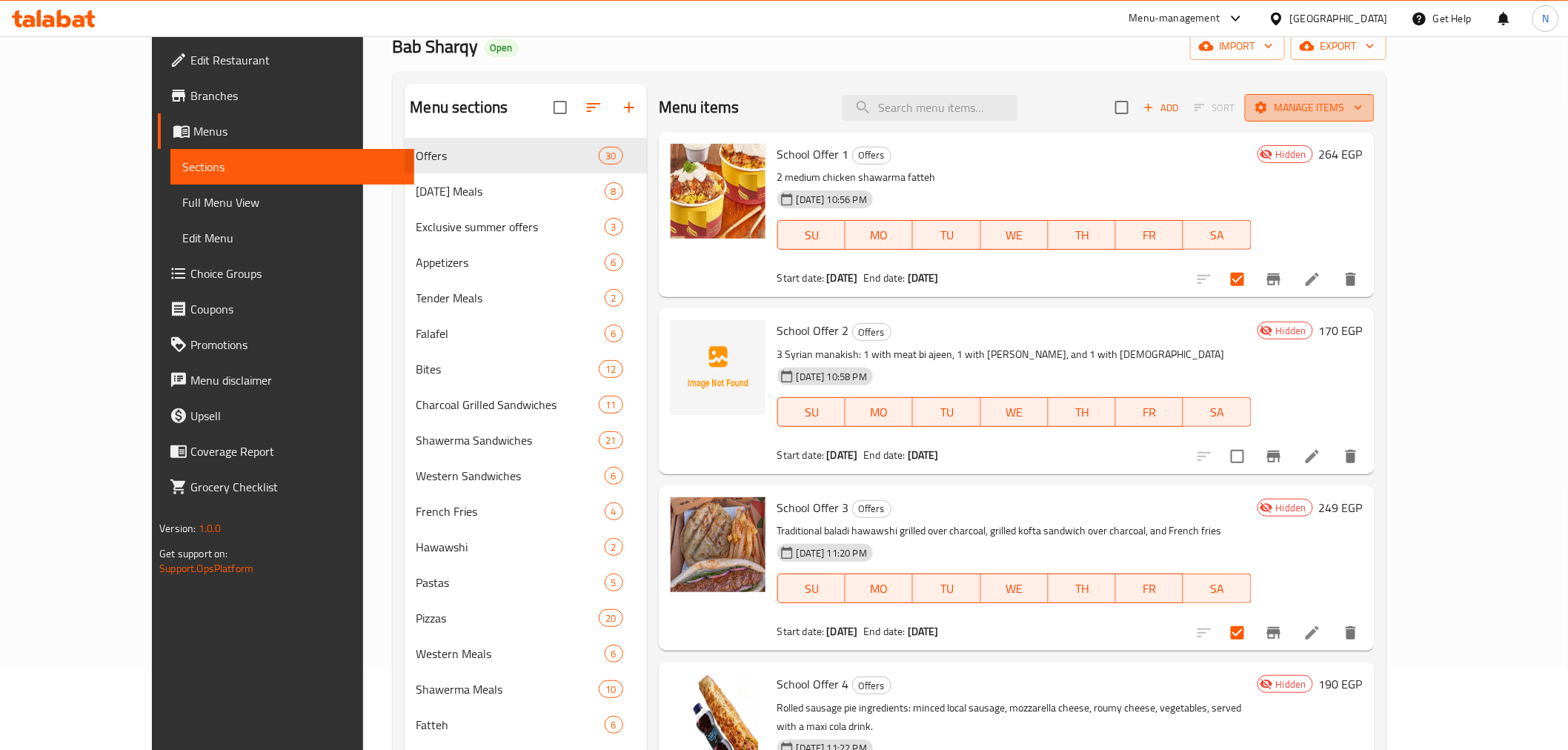
click at [1363, 116] on span "Manage items" at bounding box center [1310, 108] width 106 height 18
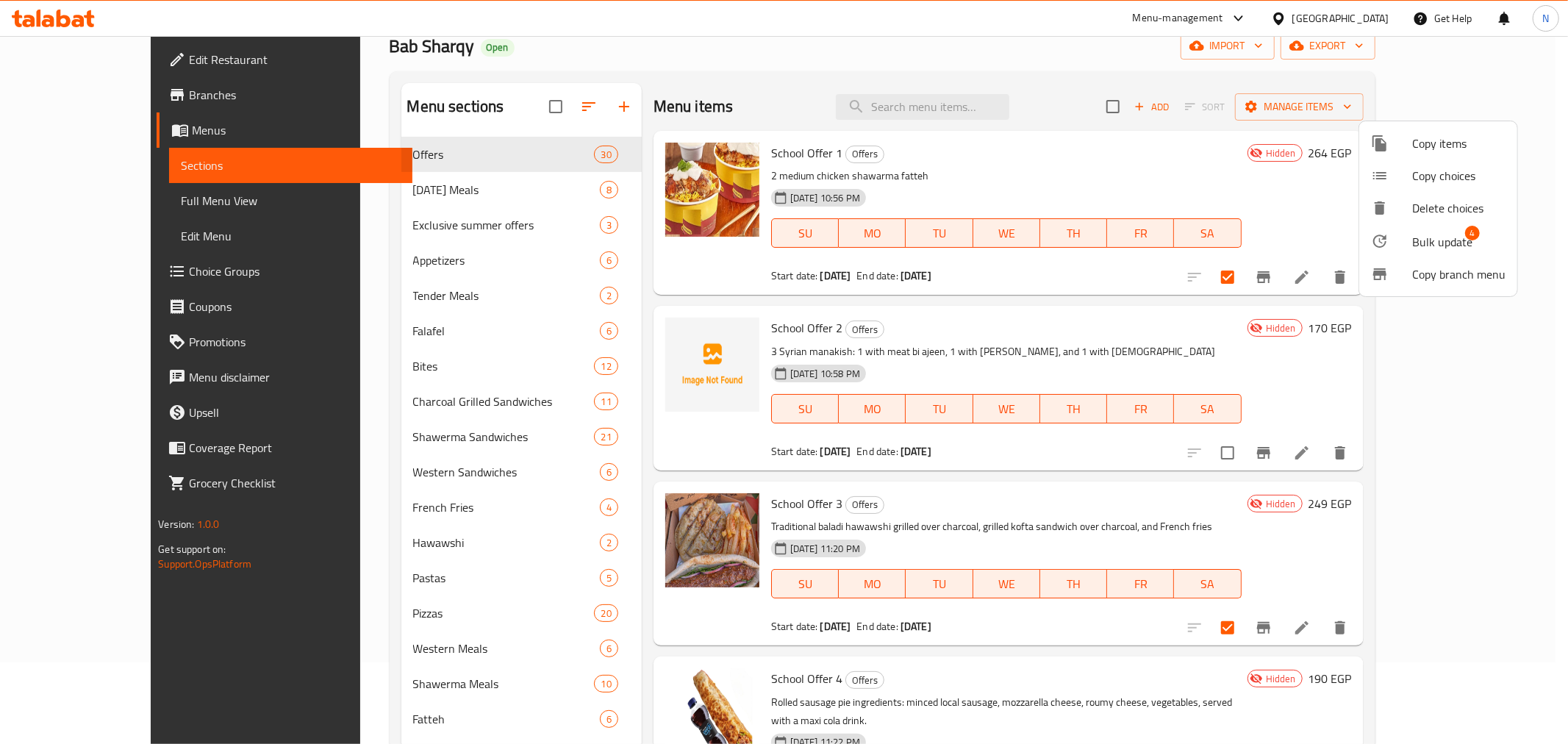
click at [1444, 233] on span "Bulk update" at bounding box center [1441, 242] width 60 height 18
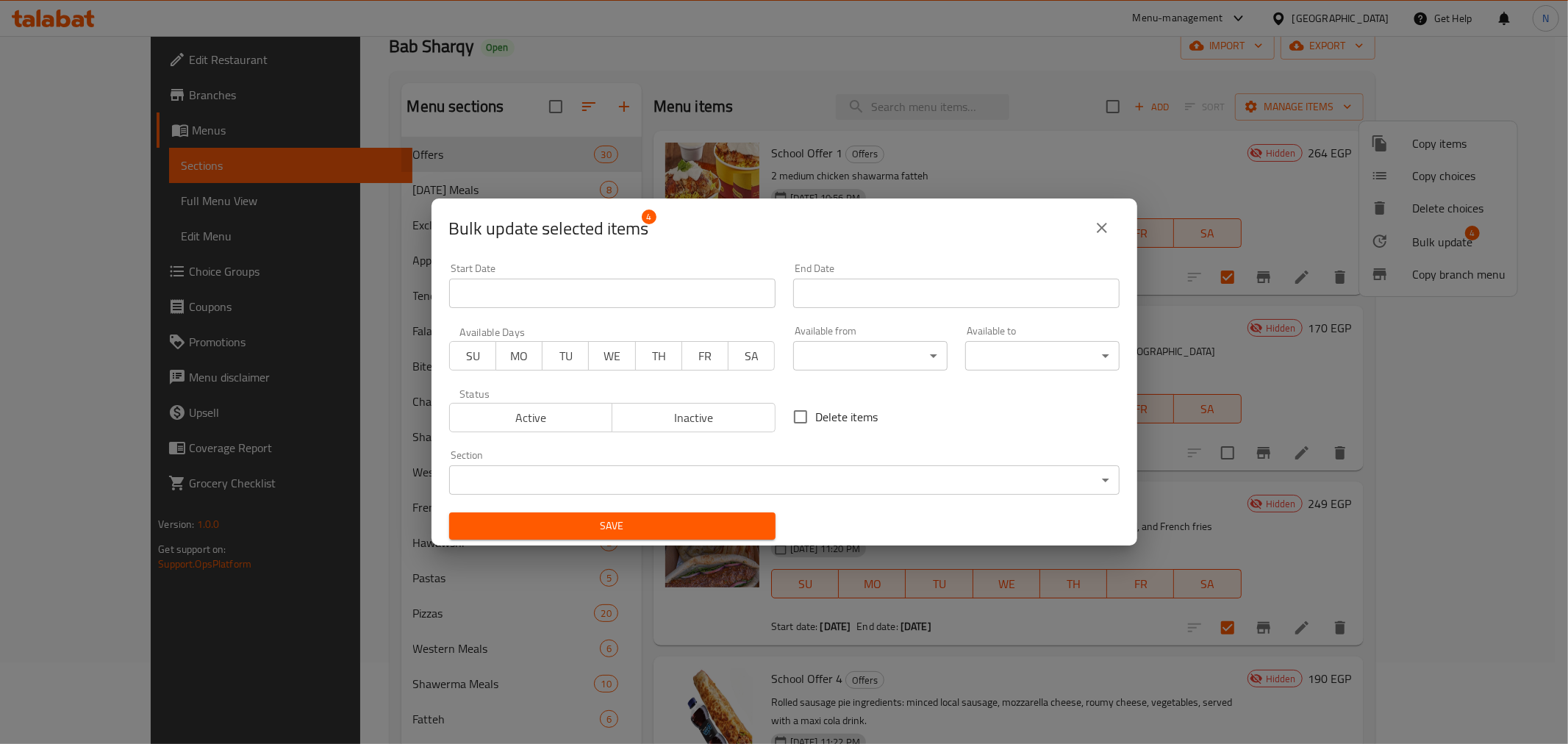
click at [534, 409] on span "Active" at bounding box center [531, 418] width 152 height 21
click at [604, 523] on span "Save" at bounding box center [612, 526] width 303 height 18
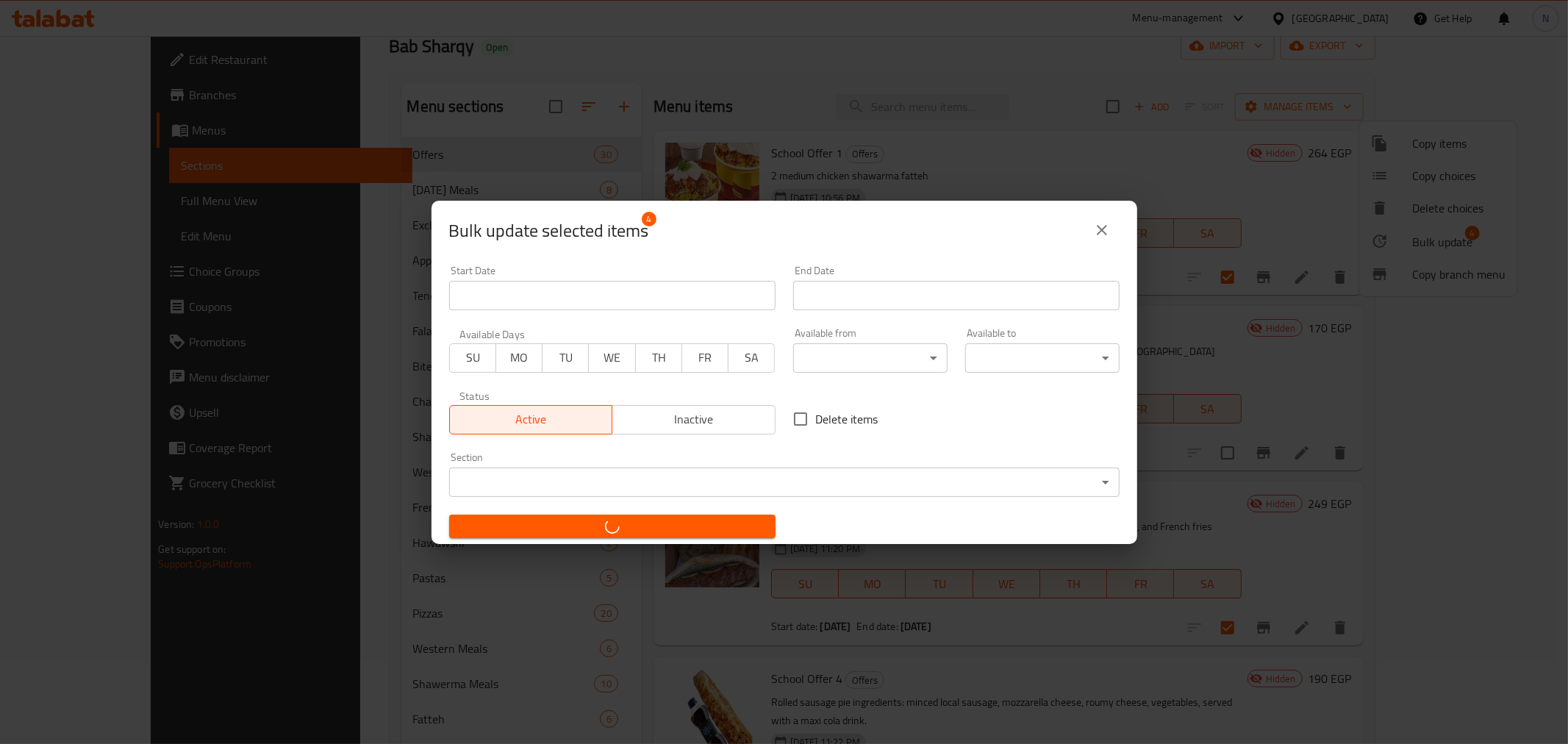
checkbox input "false"
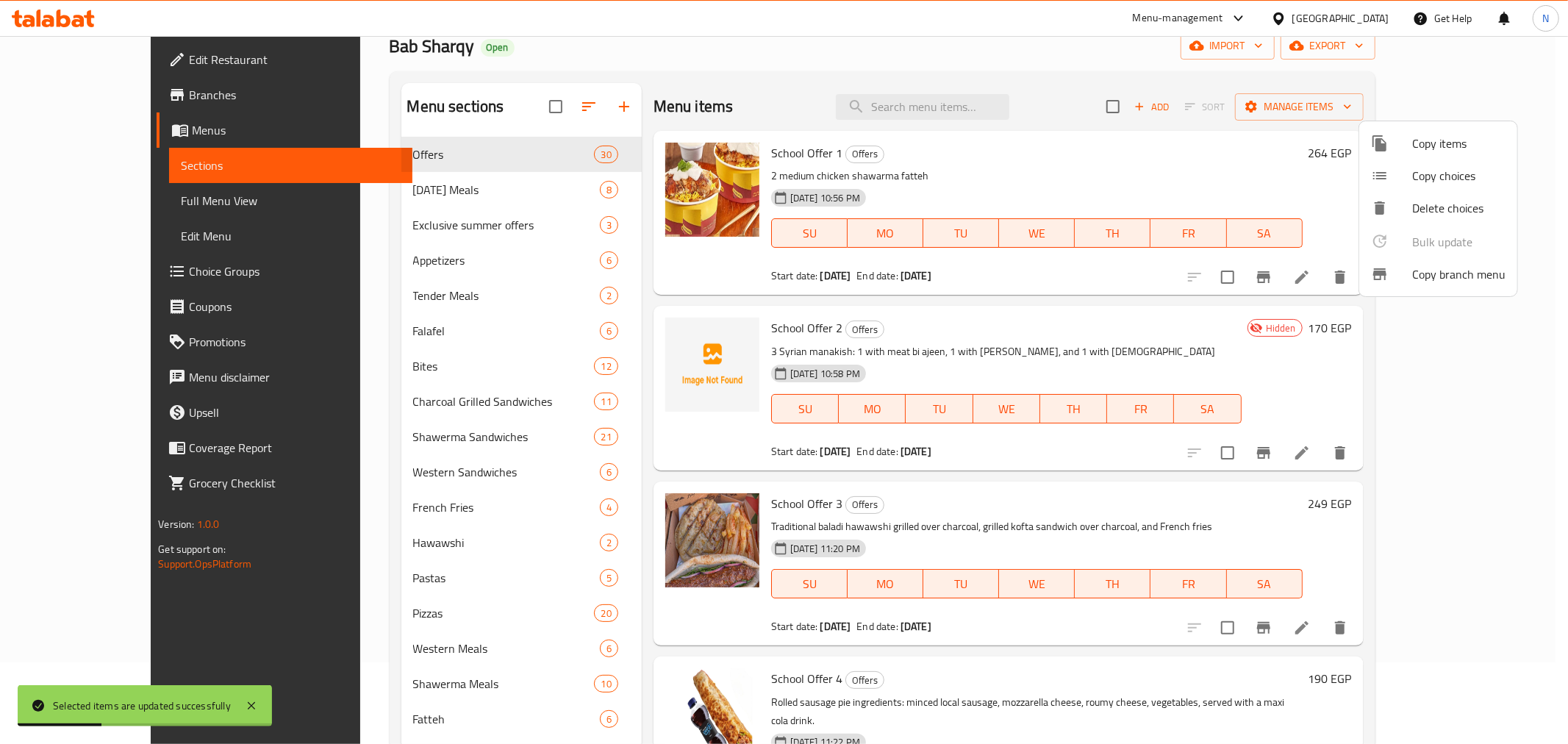
click at [1076, 60] on div at bounding box center [784, 372] width 1568 height 744
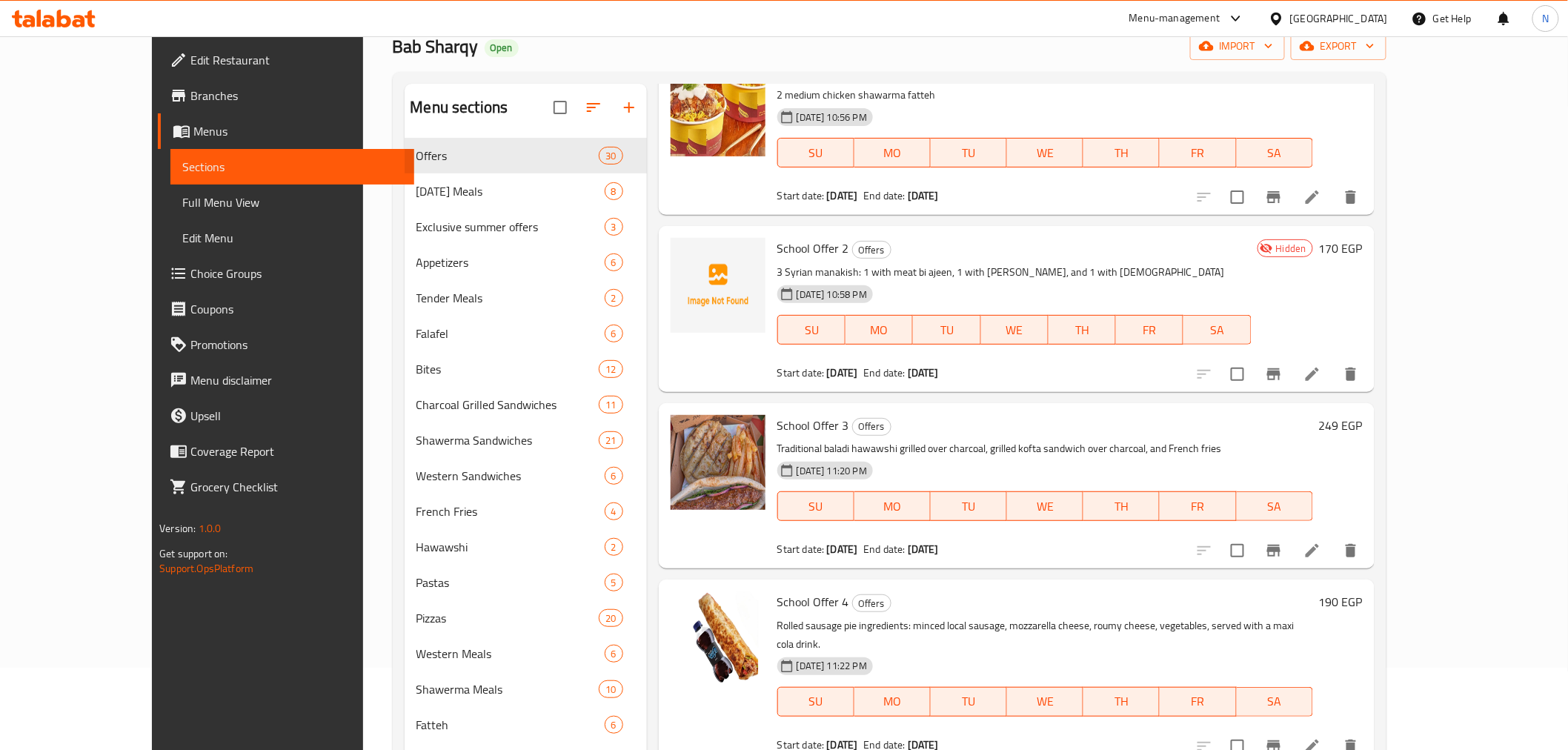
scroll to position [0, 0]
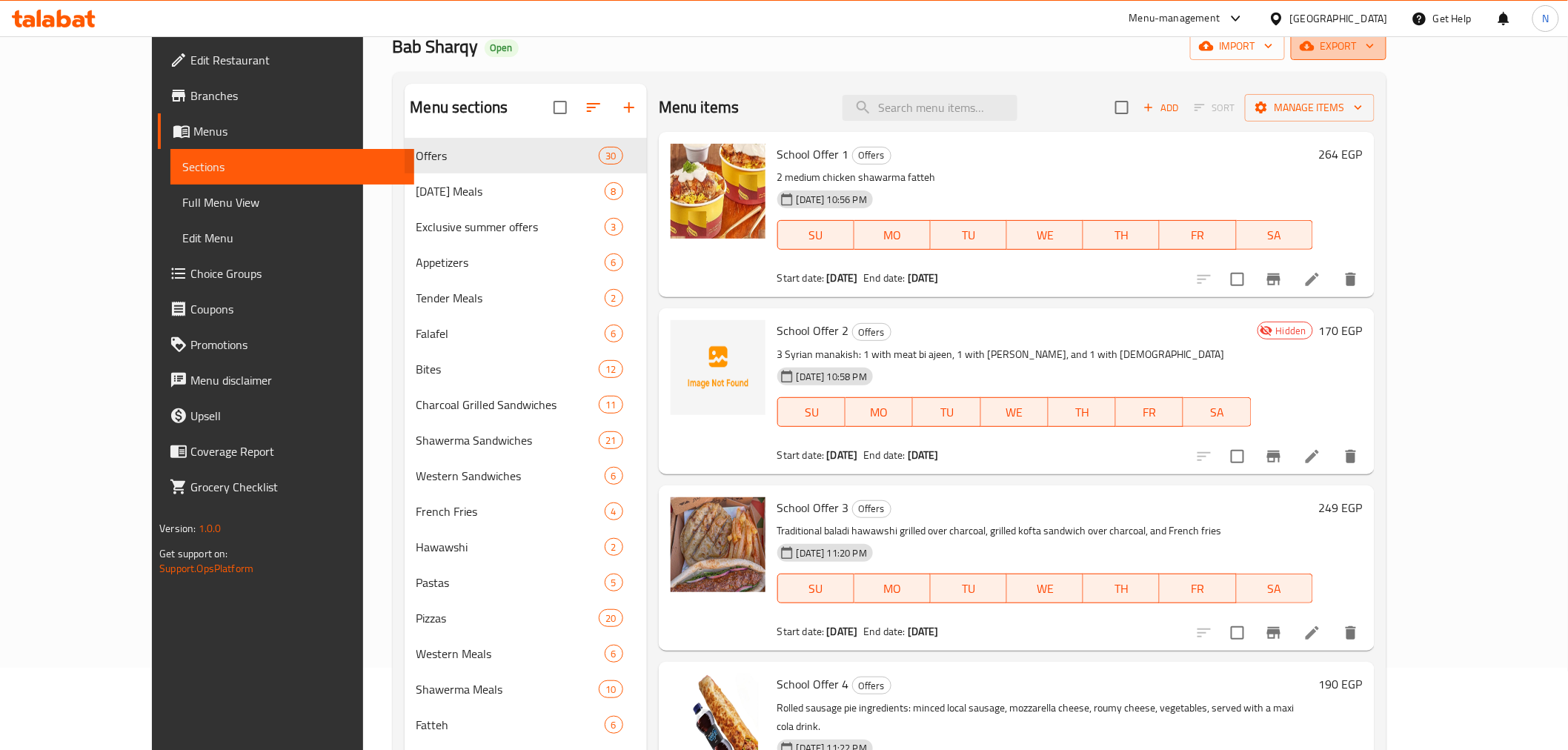
click at [1374, 54] on span "export" at bounding box center [1339, 46] width 72 height 18
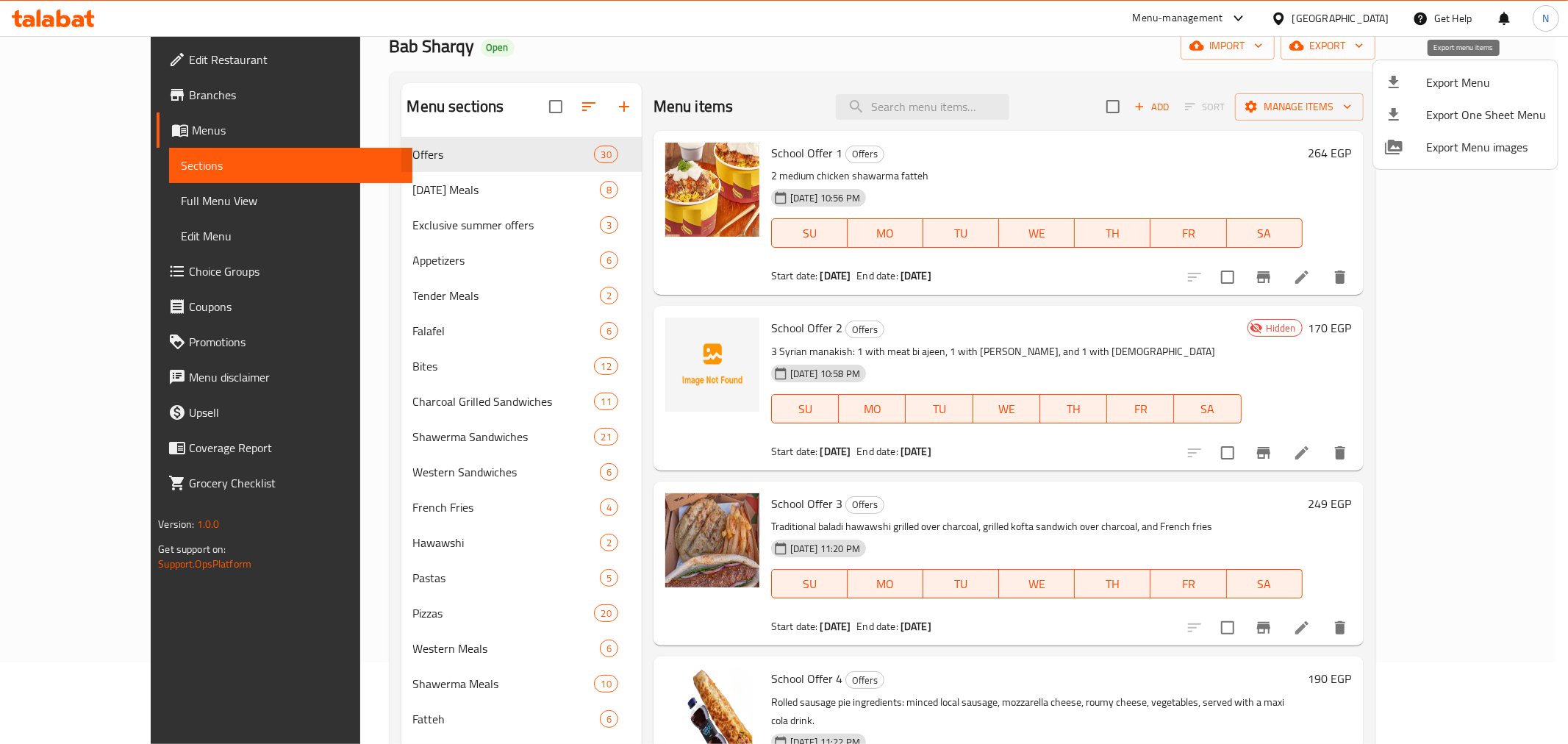
click at [1448, 85] on span "Export Menu" at bounding box center [1485, 82] width 120 height 18
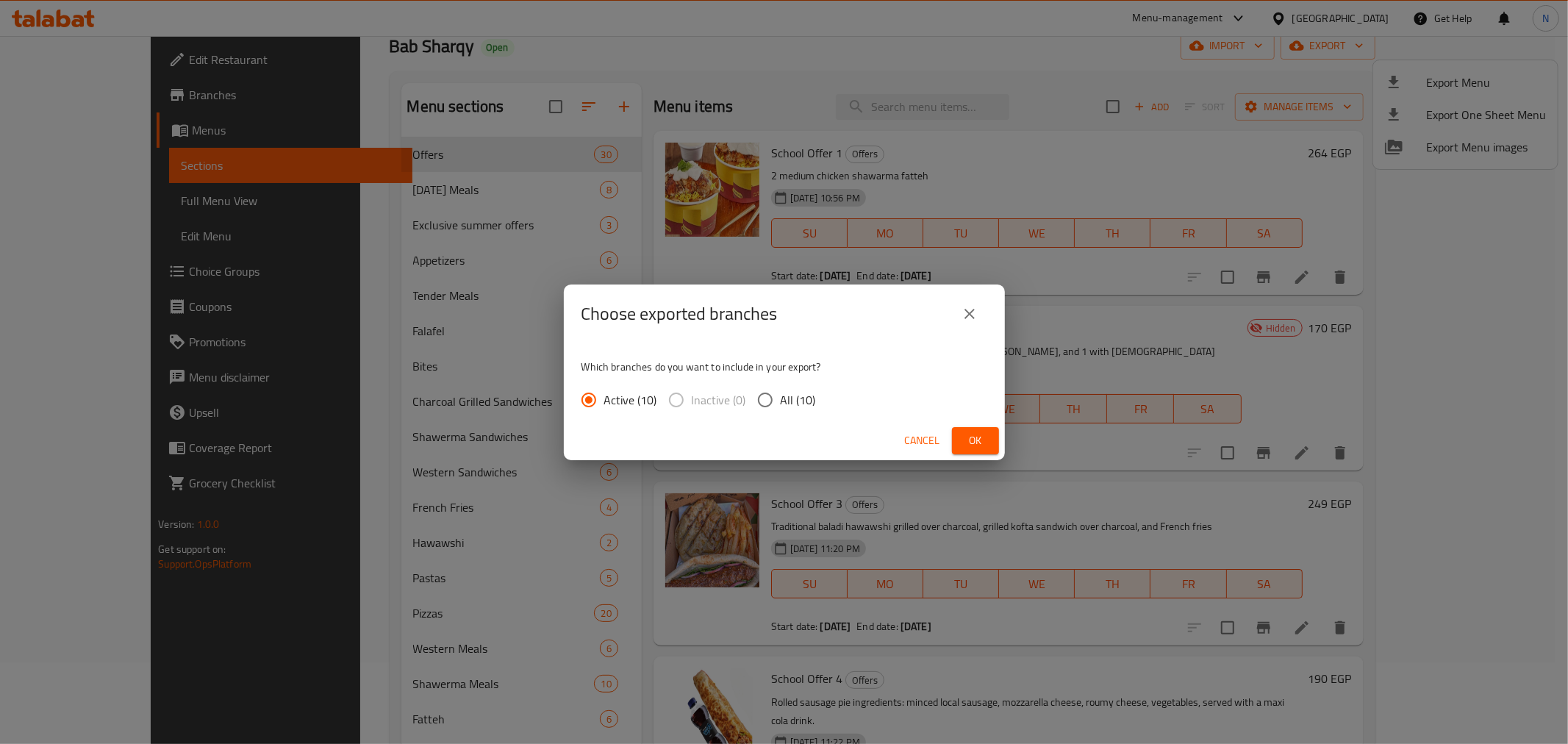
click at [801, 402] on span "All (10)" at bounding box center [798, 399] width 35 height 18
click at [781, 402] on input "All (10)" at bounding box center [765, 399] width 30 height 30
radio input "true"
click at [983, 428] on button "Ok" at bounding box center [976, 441] width 47 height 27
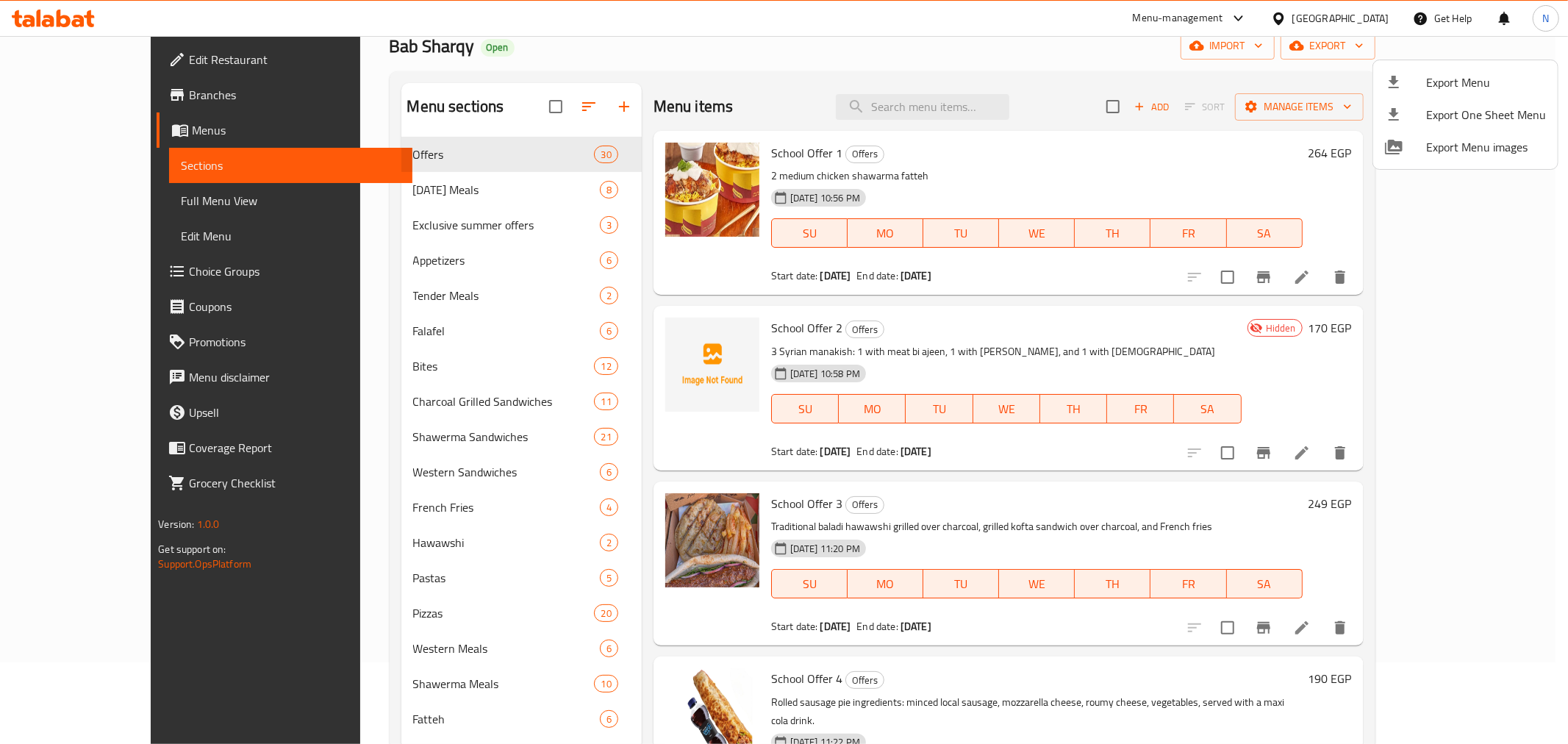
click at [1151, 332] on div at bounding box center [784, 372] width 1568 height 744
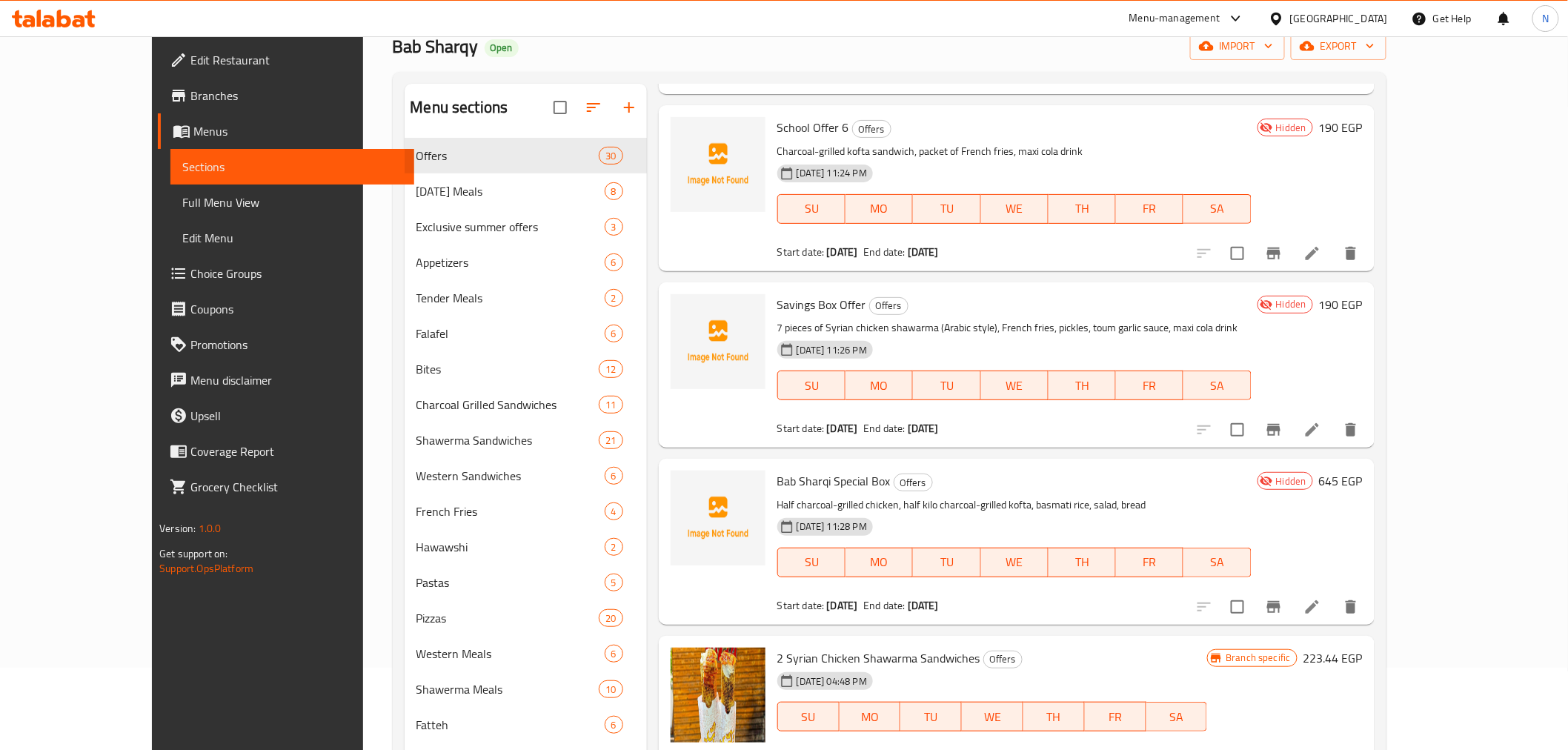
scroll to position [987, 0]
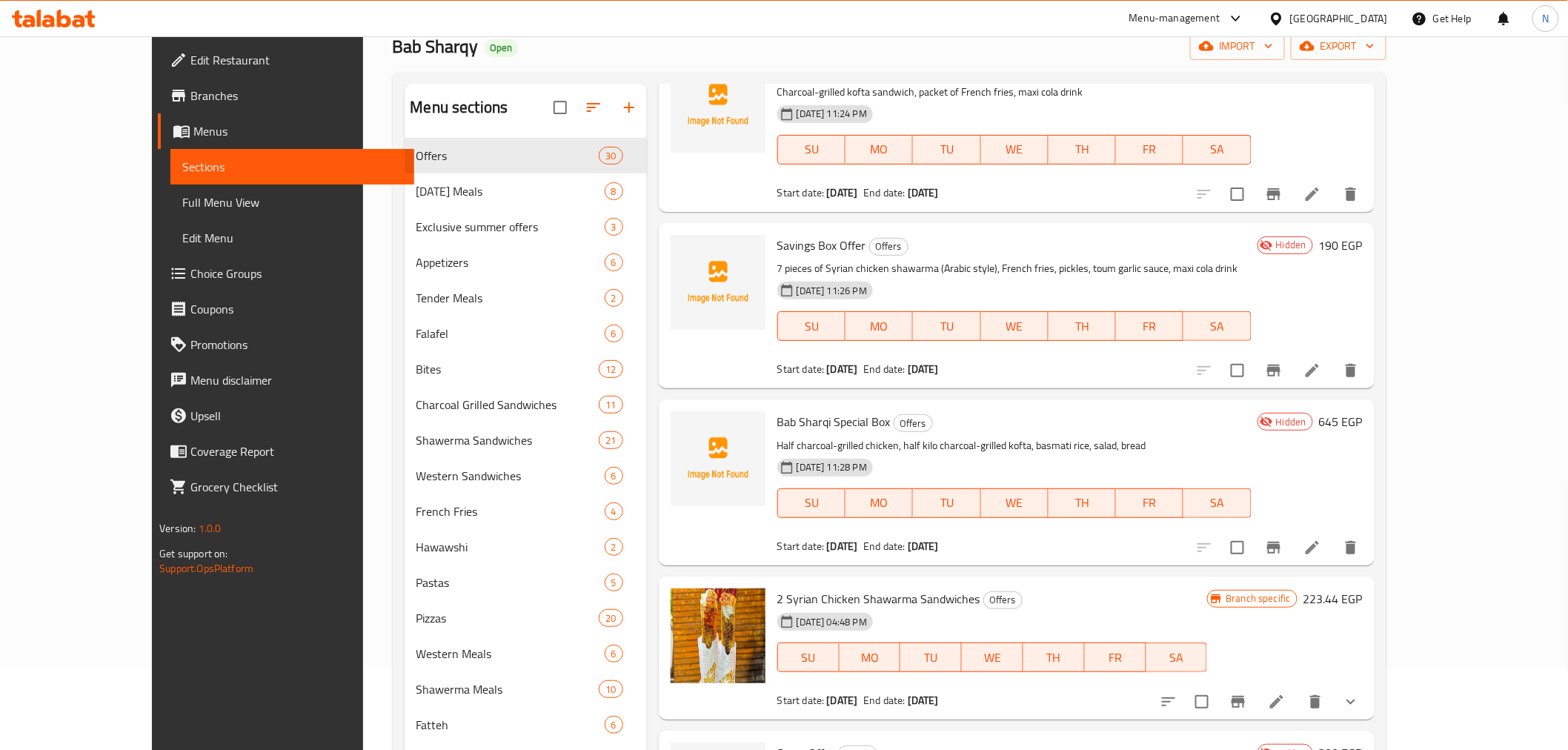
click at [182, 201] on span "Full Menu View" at bounding box center [291, 202] width 219 height 18
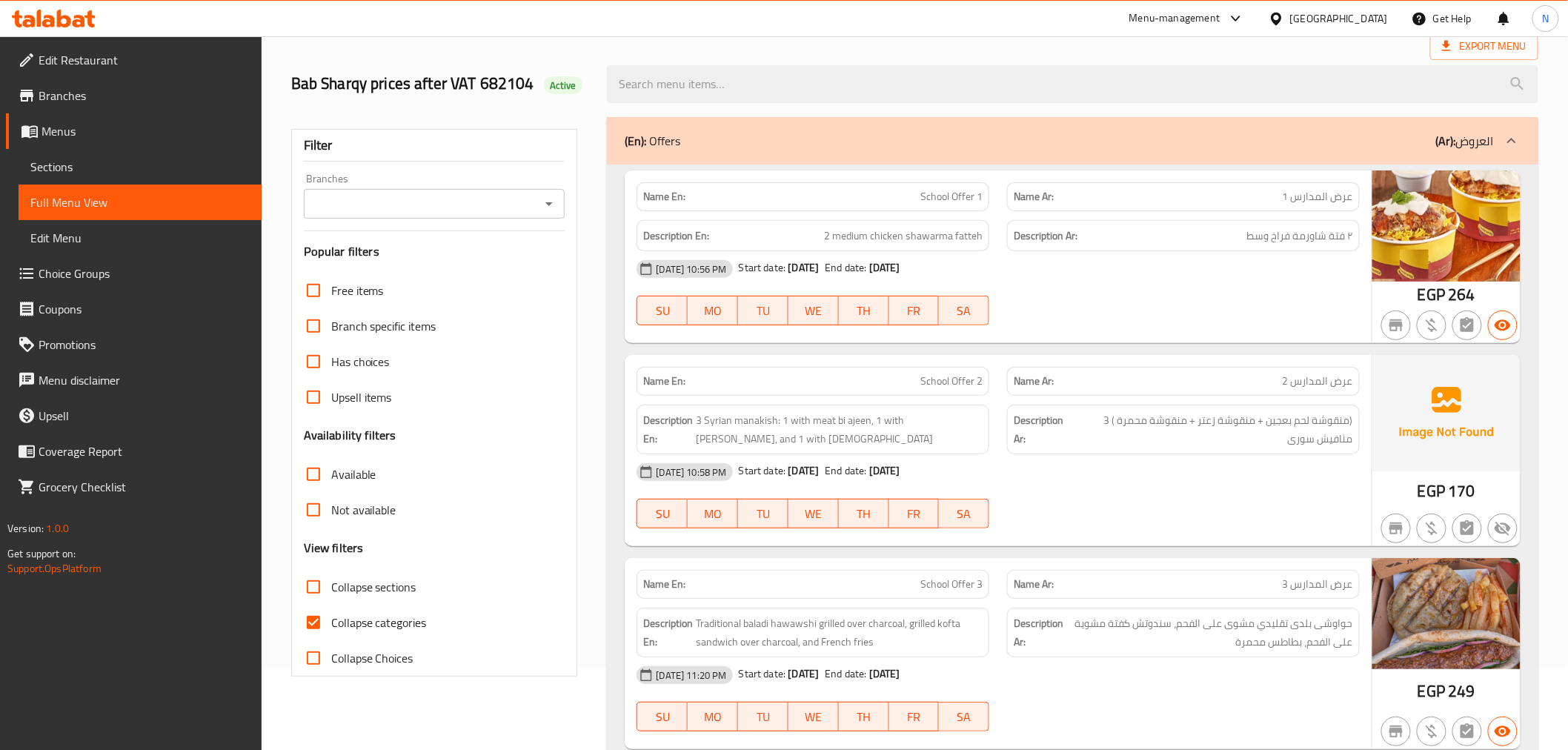
click at [343, 582] on span "Collapse sections" at bounding box center [374, 586] width 85 height 18
click at [331, 582] on input "Collapse sections" at bounding box center [314, 586] width 35 height 35
checkbox input "true"
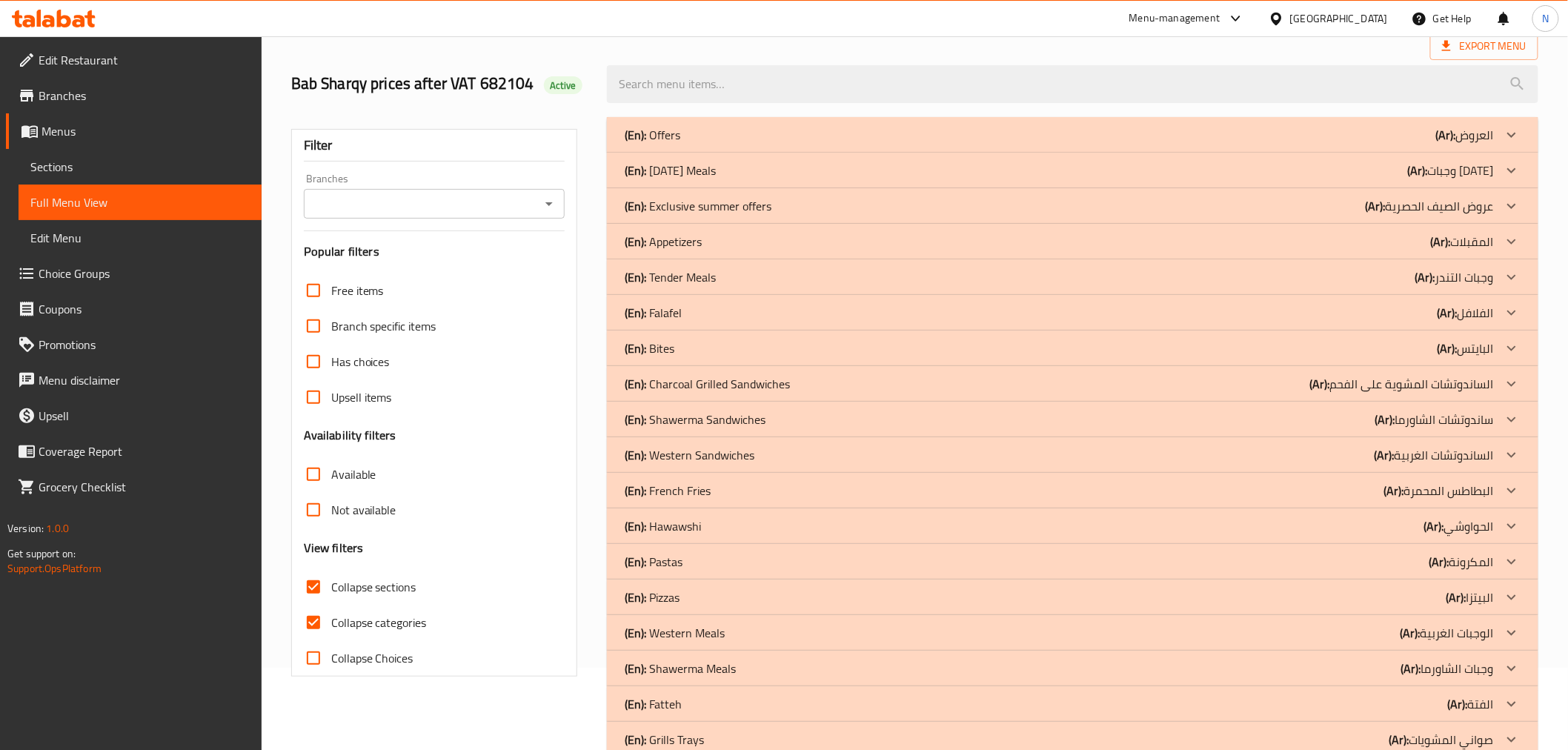
click at [348, 622] on span "Collapse categories" at bounding box center [379, 622] width 95 height 18
click at [331, 622] on input "Collapse categories" at bounding box center [314, 622] width 35 height 35
checkbox input "false"
click at [1509, 136] on icon at bounding box center [1511, 134] width 18 height 18
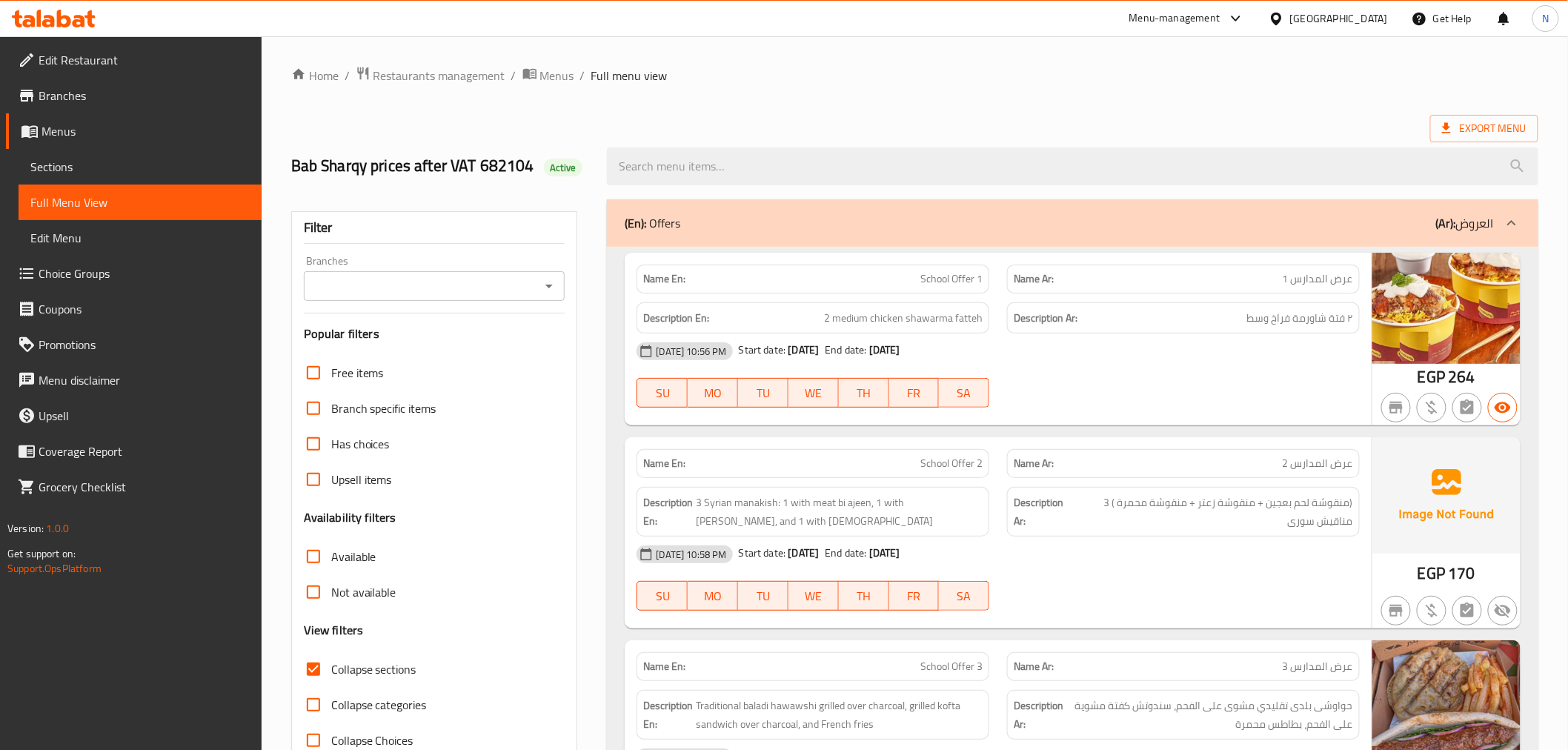
click at [536, 273] on div "Branches" at bounding box center [434, 286] width 261 height 30
click at [521, 291] on input "Branches" at bounding box center [422, 286] width 228 height 21
click at [520, 292] on input "Branches" at bounding box center [422, 286] width 228 height 21
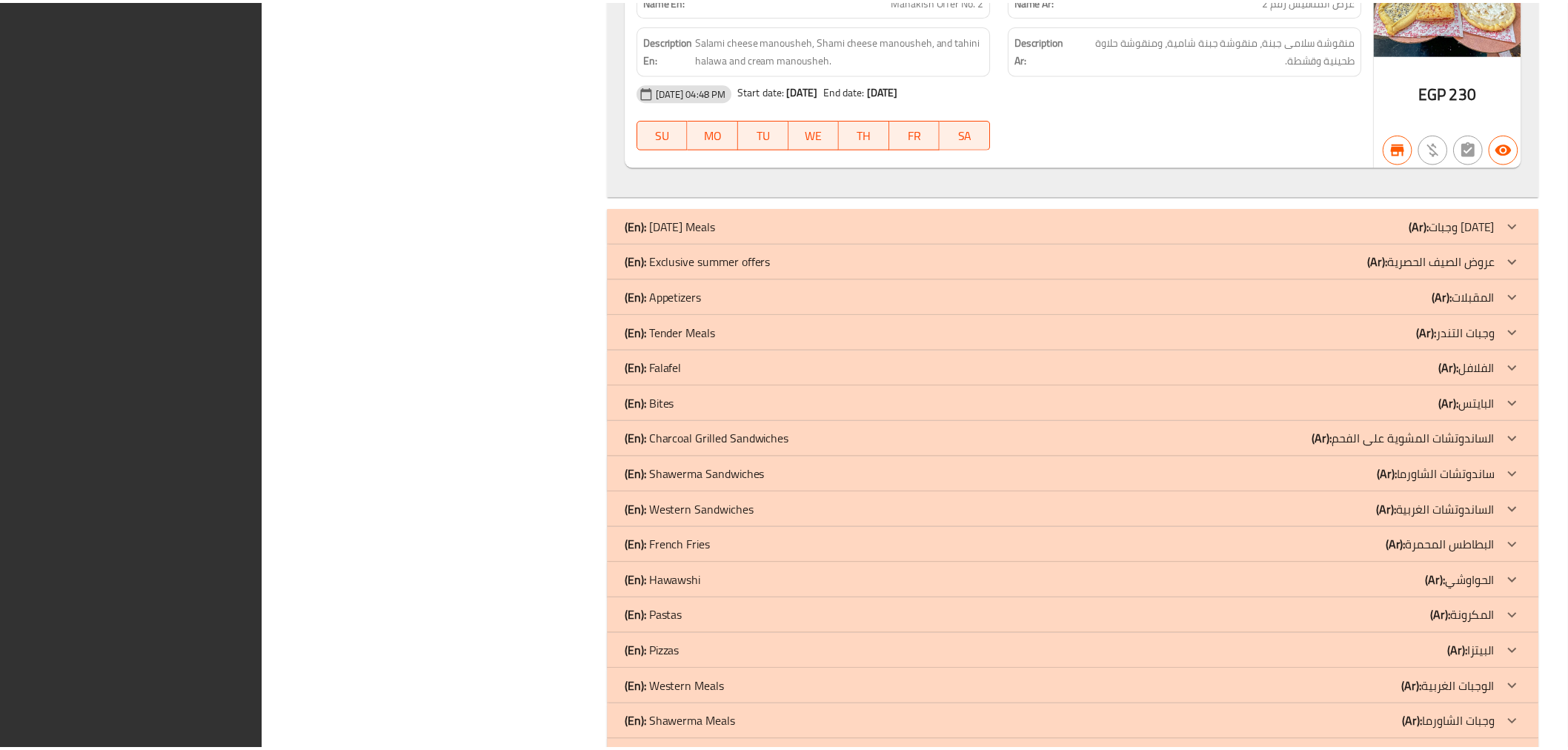
scroll to position [9362, 0]
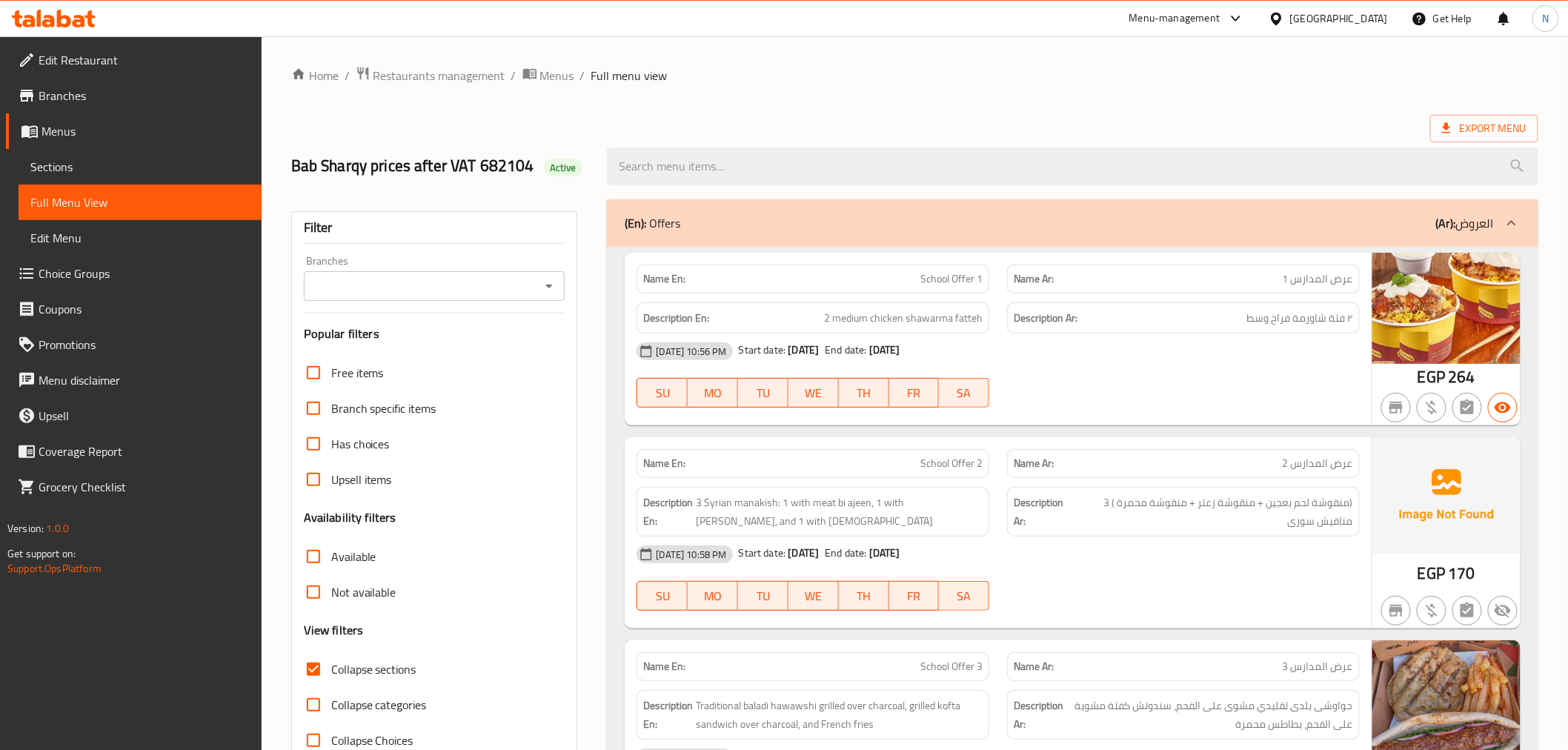
click at [1314, 287] on div "Name Ar: عرض المدارس 1" at bounding box center [1183, 279] width 353 height 29
click at [1319, 281] on span "عرض المدارس 1" at bounding box center [1318, 279] width 71 height 15
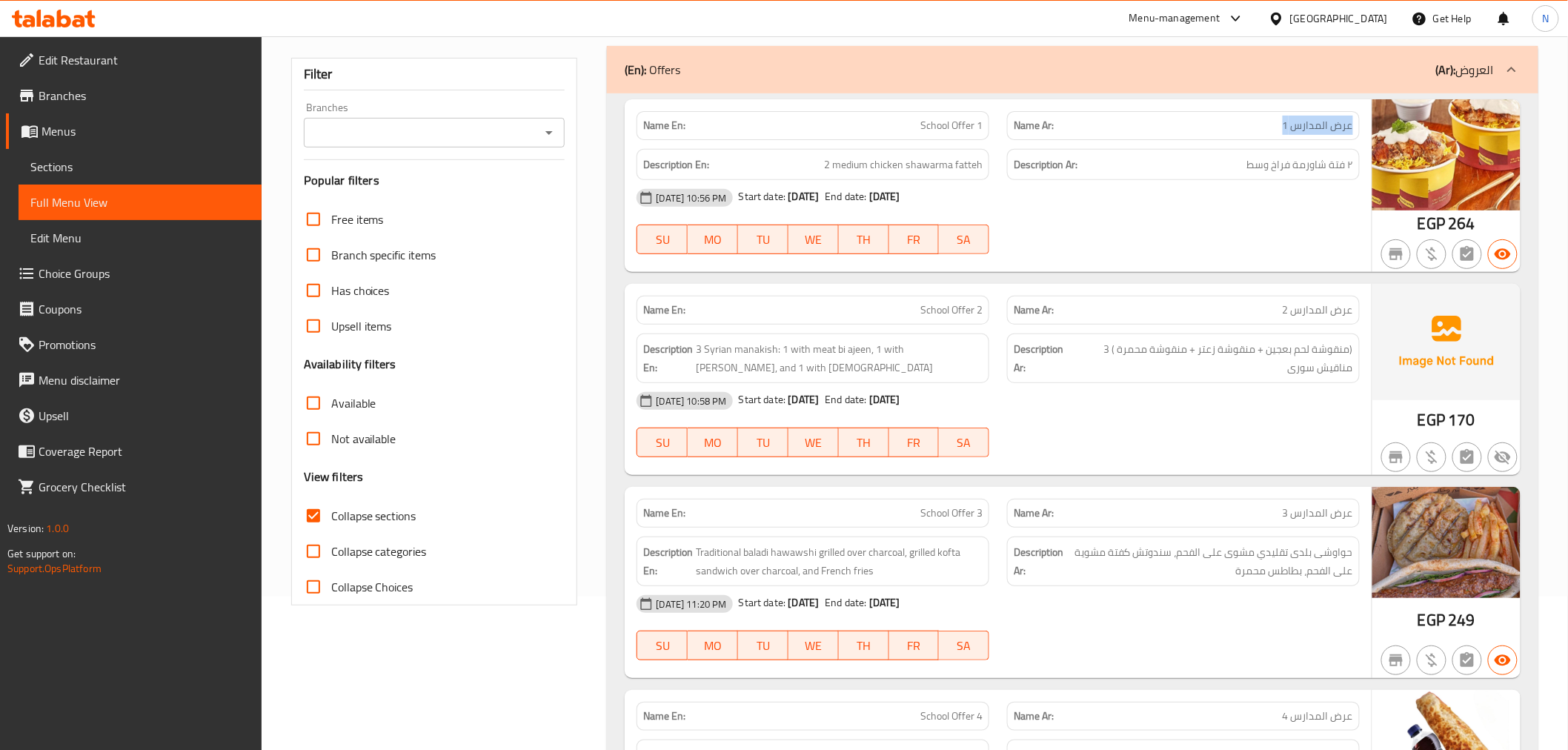
scroll to position [329, 0]
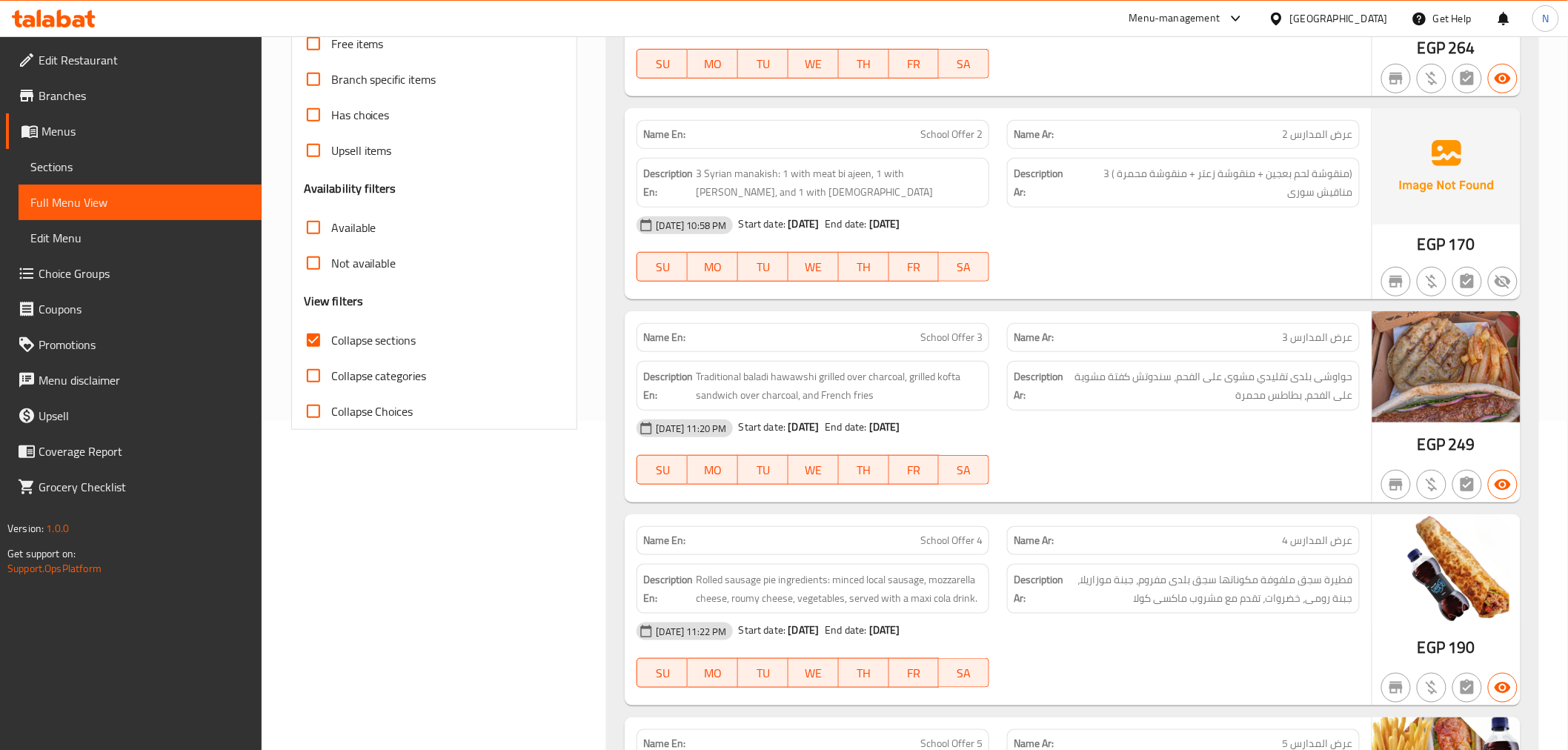
click at [1313, 338] on span "عرض المدارس 3" at bounding box center [1318, 337] width 71 height 15
copy span "عرض المدارس 3"
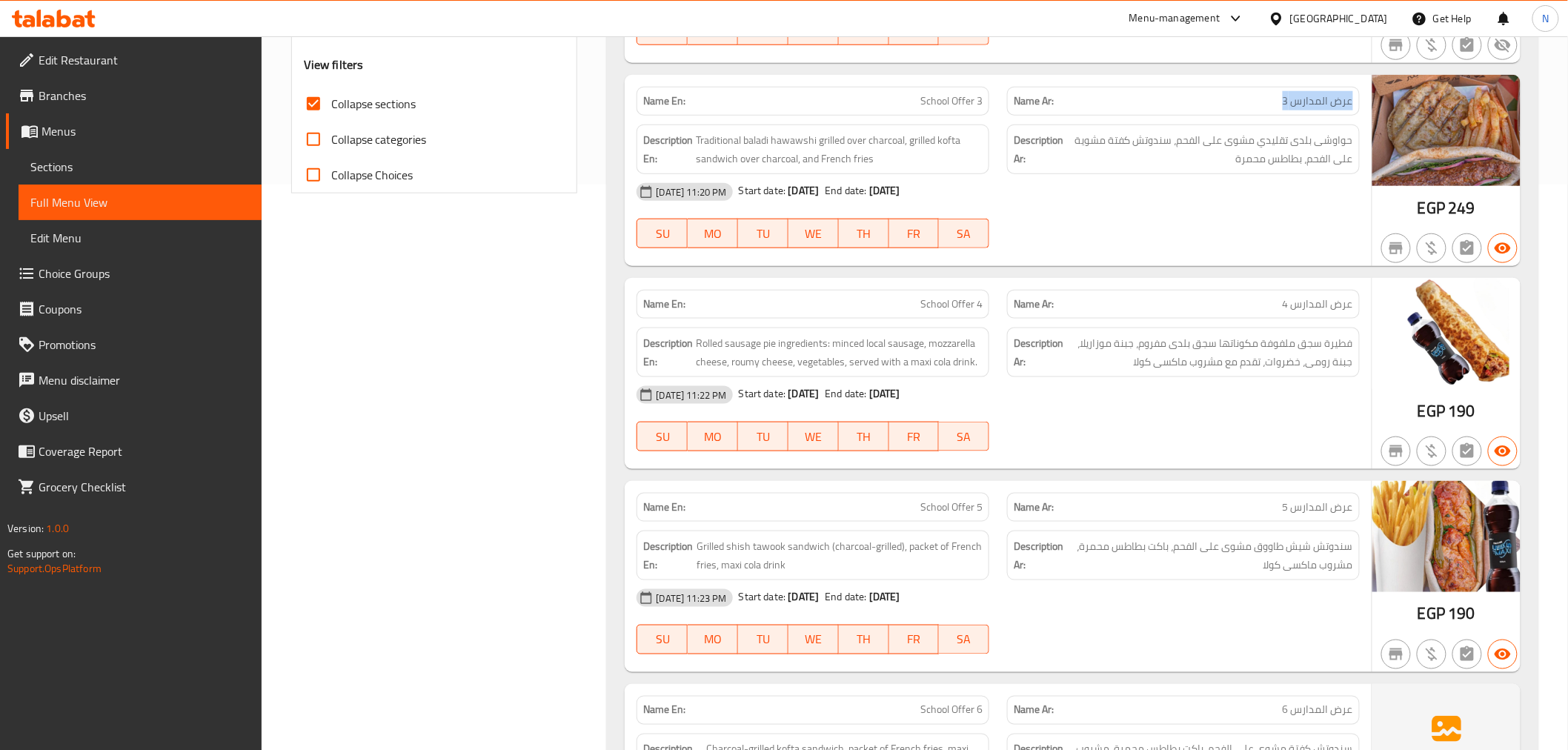
scroll to position [576, 0]
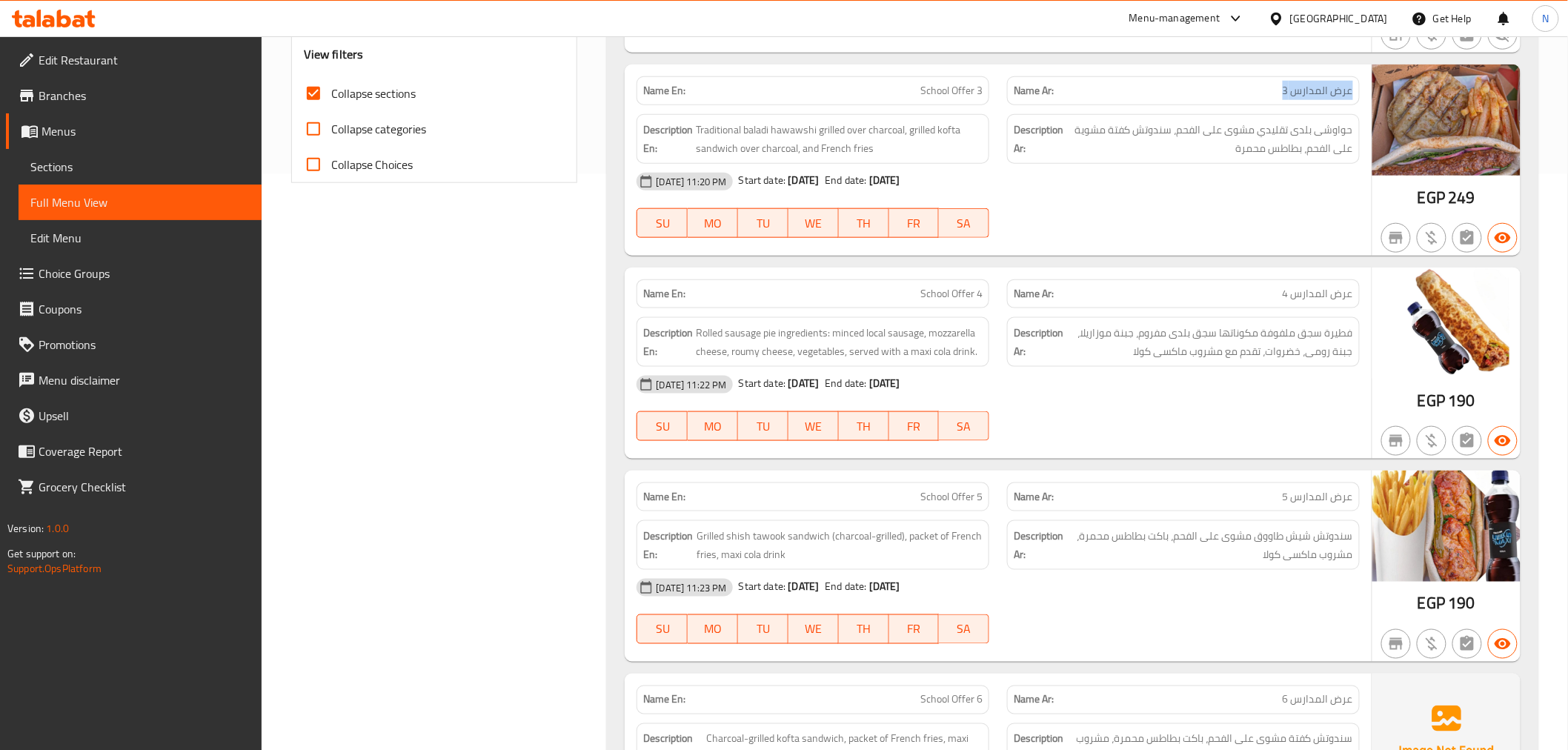
click at [1328, 300] on span "عرض المدارس 4" at bounding box center [1318, 294] width 71 height 15
copy span "عرض المدارس 4"
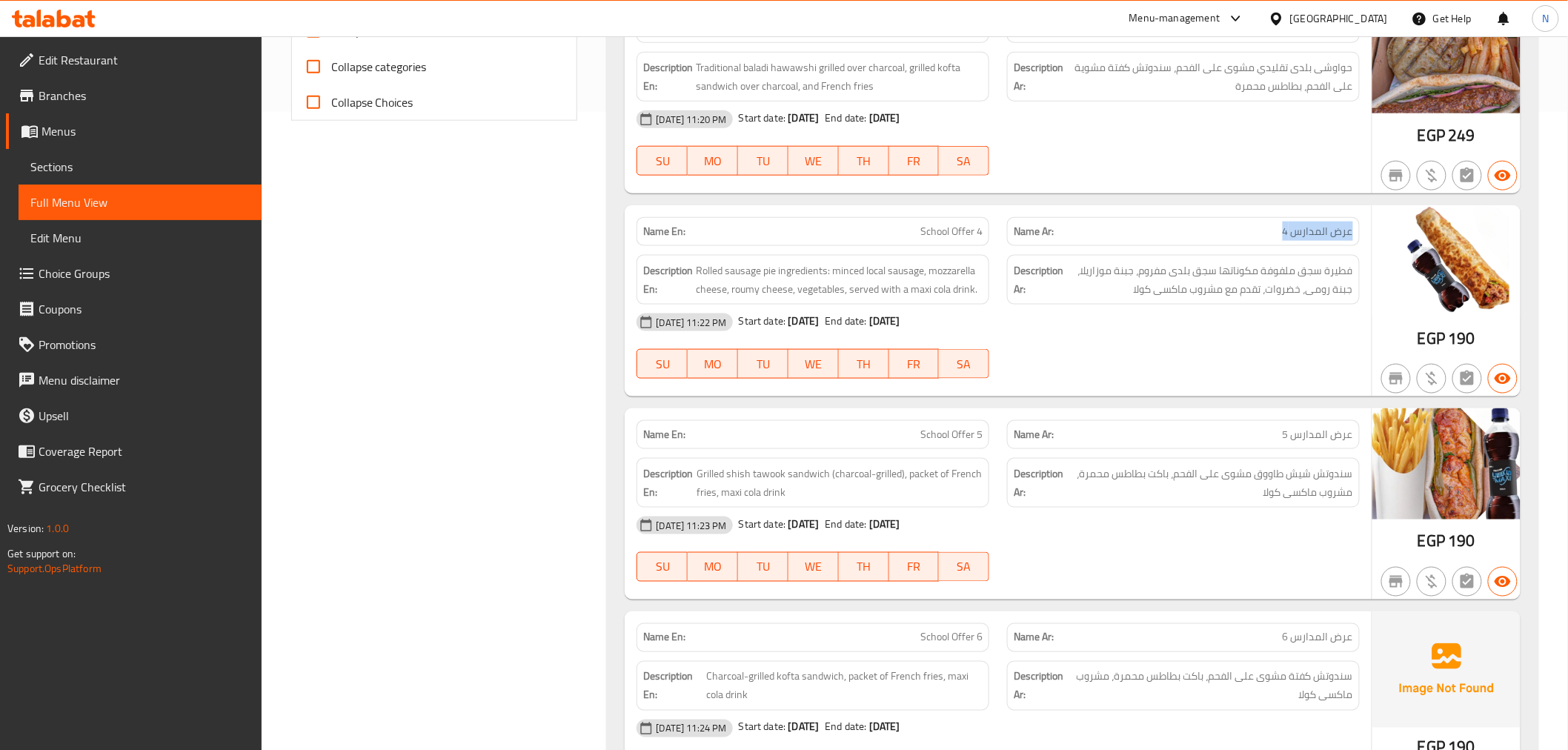
scroll to position [741, 0]
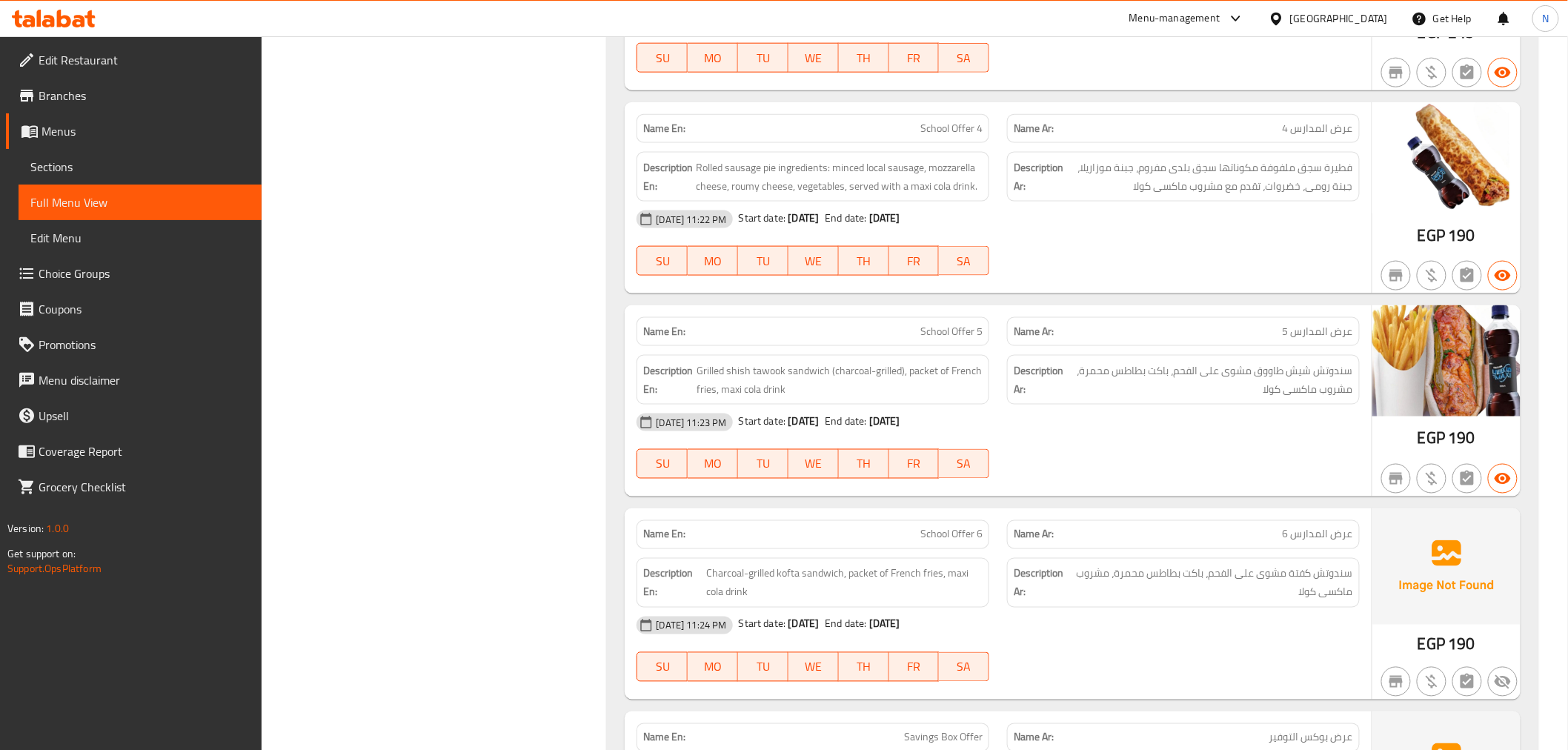
click at [1322, 336] on span "عرض المدارس 5" at bounding box center [1318, 331] width 71 height 15
click at [1294, 331] on span "عرض المدارس 5" at bounding box center [1318, 331] width 71 height 15
drag, startPoint x: 1286, startPoint y: 336, endPoint x: 1351, endPoint y: 330, distance: 65.3
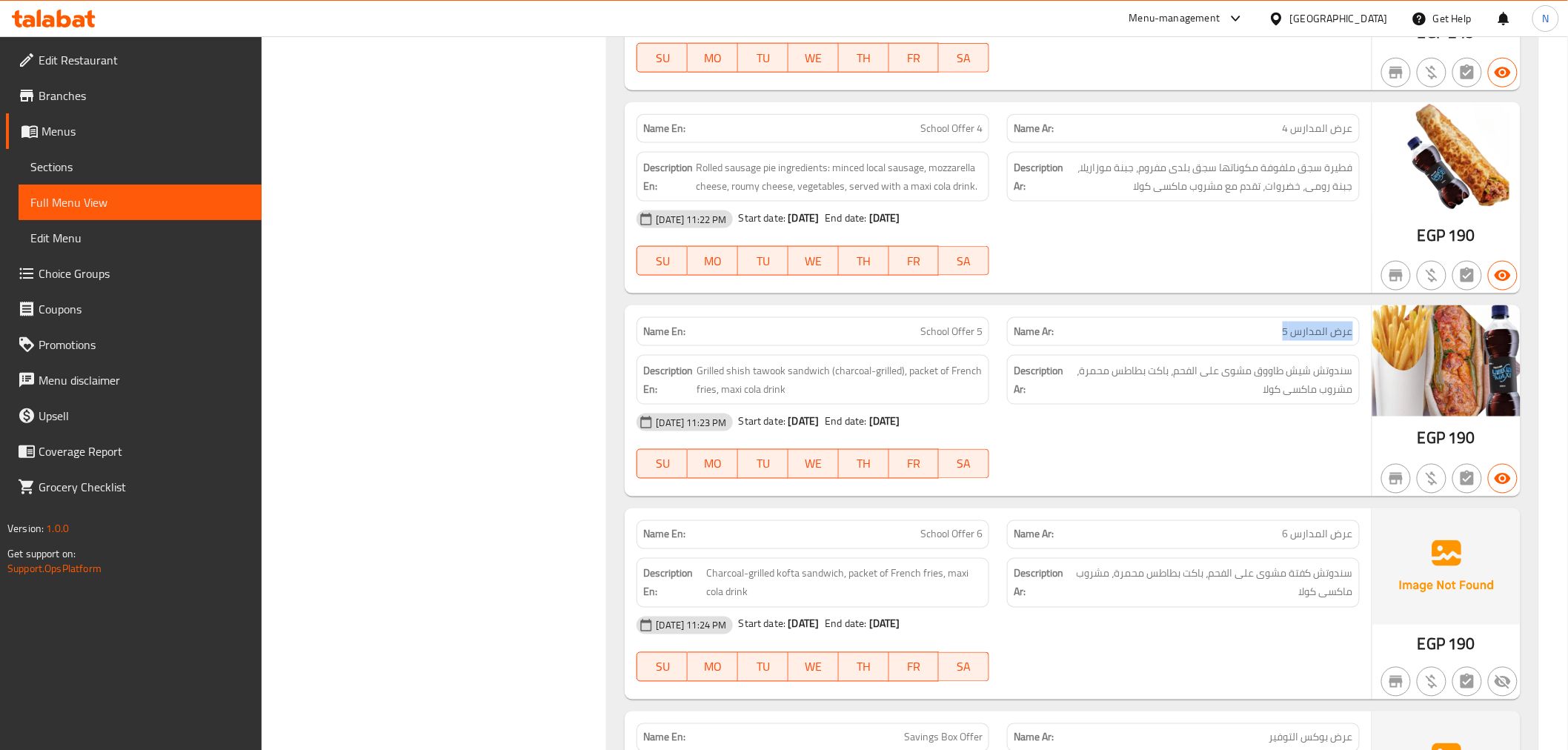
click at [1351, 330] on span "عرض المدارس 5" at bounding box center [1318, 331] width 71 height 15
copy span "عرض المدارس 5"
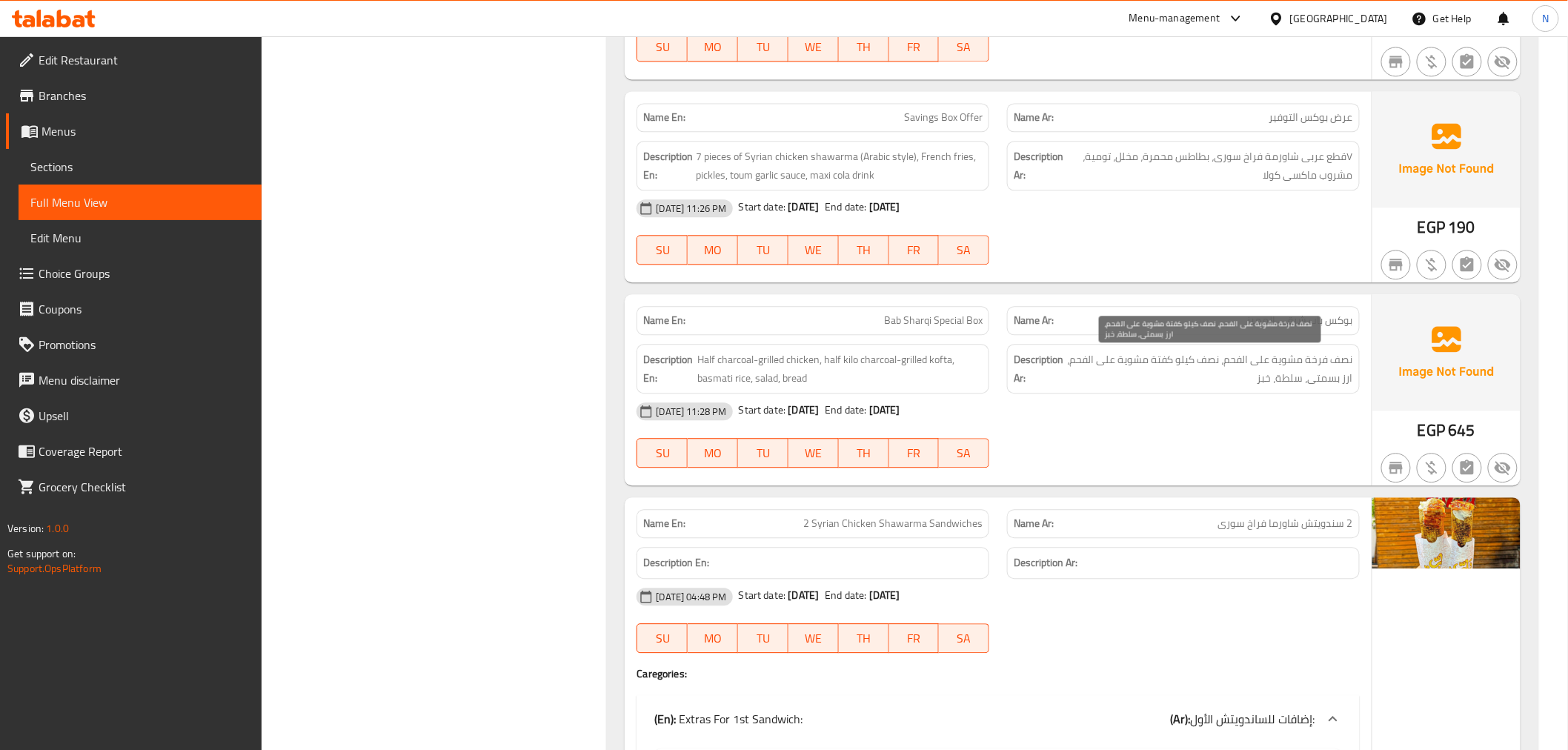
scroll to position [1399, 0]
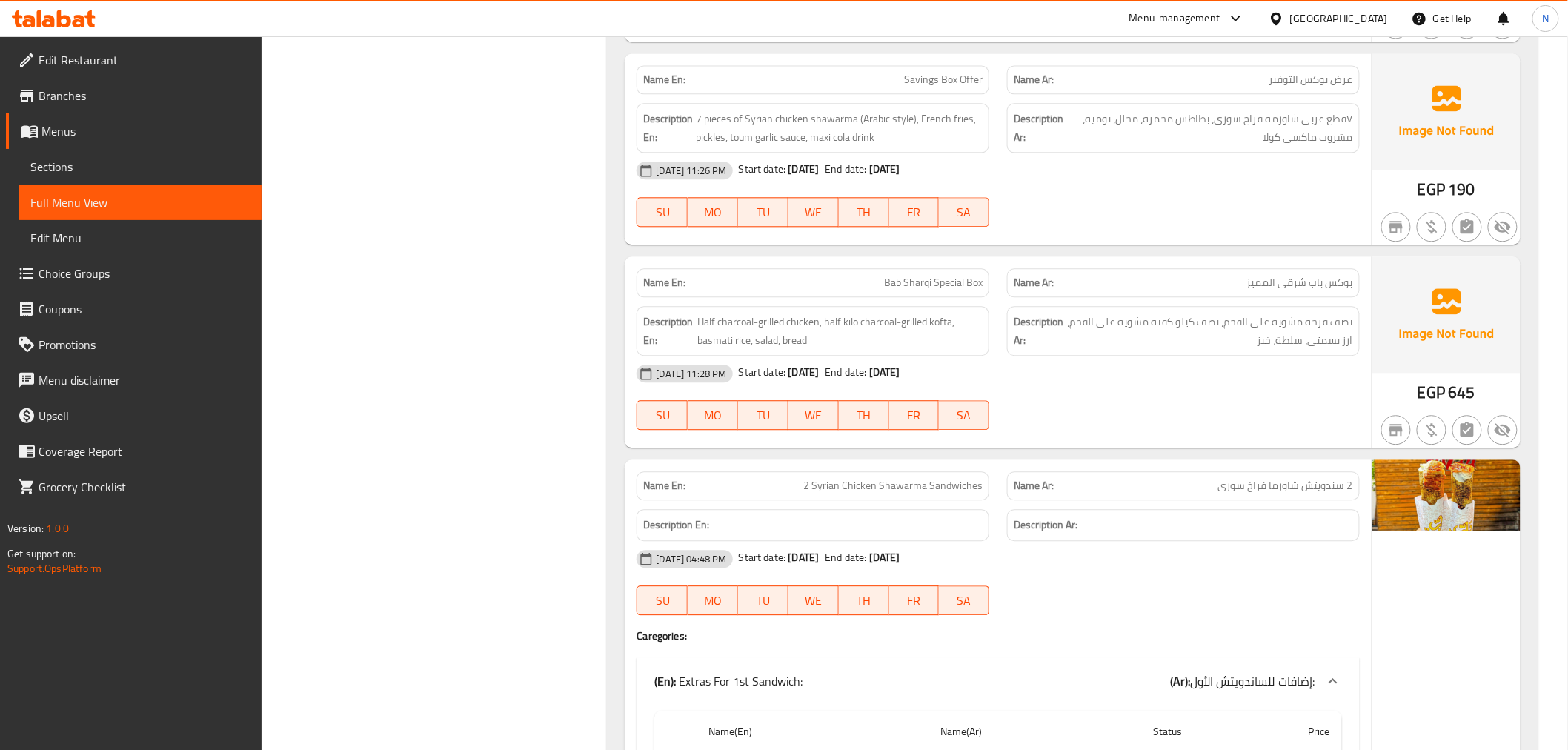
click at [62, 91] on span "Branches" at bounding box center [144, 95] width 211 height 18
